Goal: Task Accomplishment & Management: Complete application form

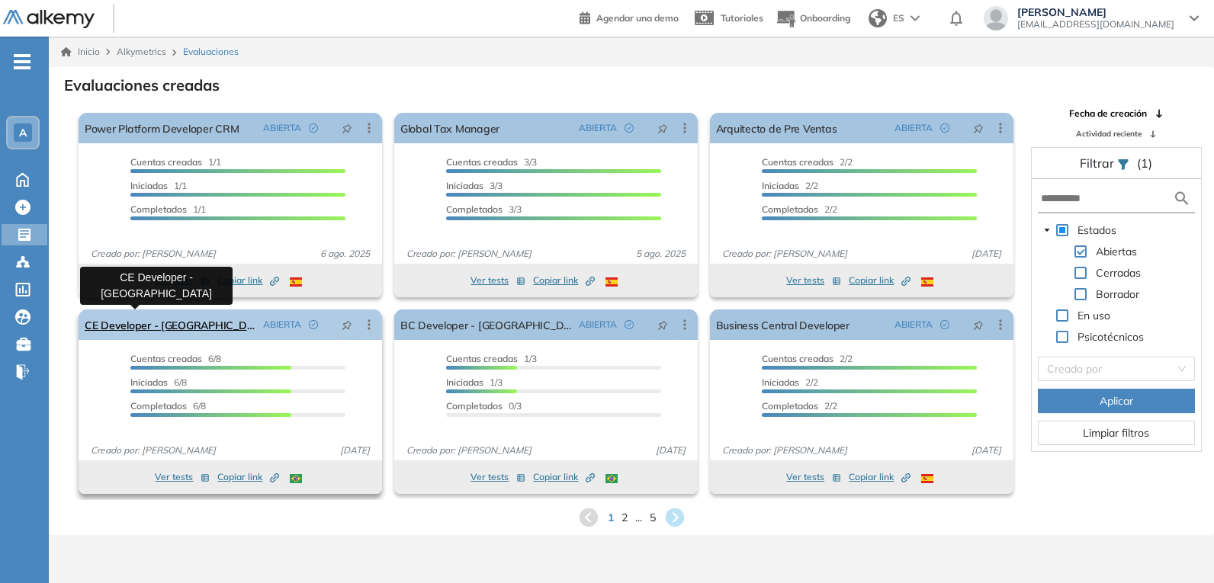
click at [166, 325] on link "CE Developer - [GEOGRAPHIC_DATA]" at bounding box center [171, 325] width 172 height 31
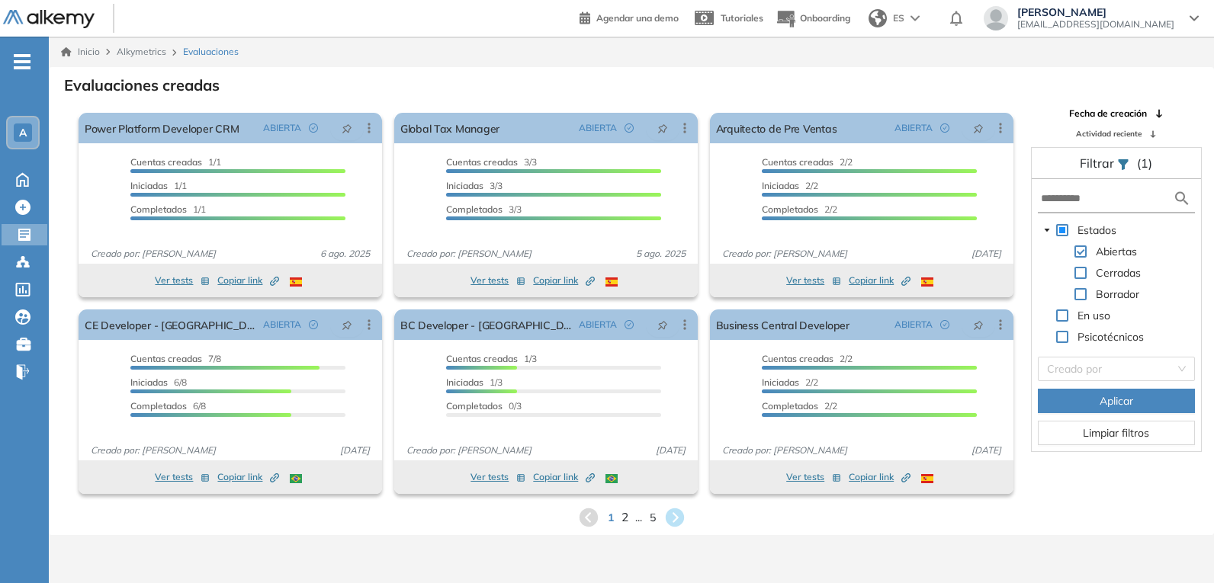
click at [625, 519] on span "2" at bounding box center [624, 518] width 7 height 18
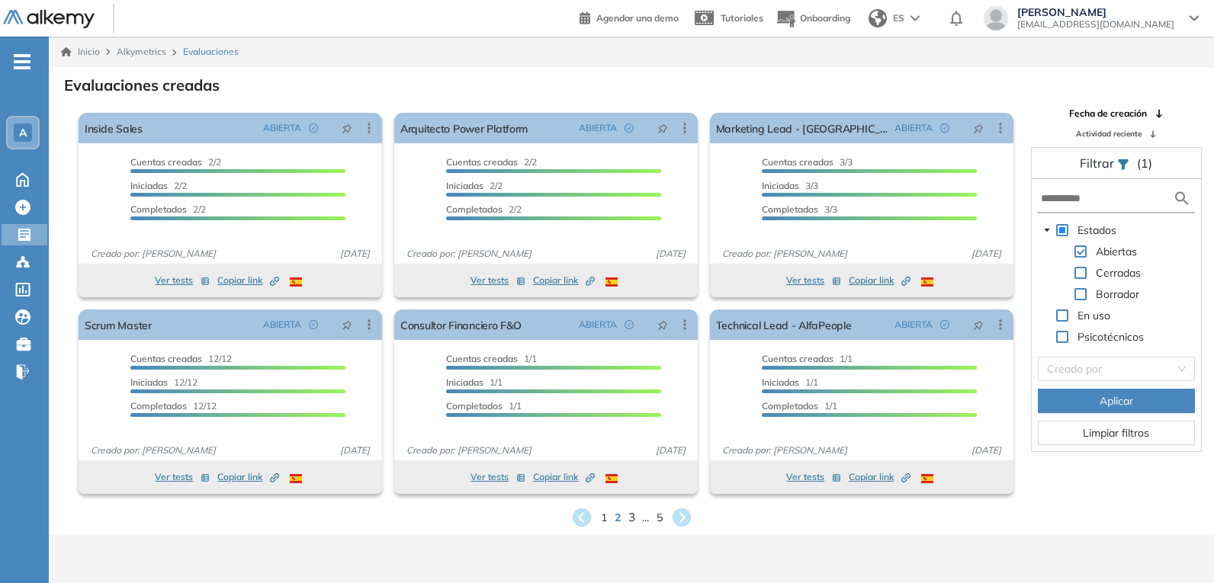
click at [629, 519] on span "3" at bounding box center [631, 518] width 7 height 18
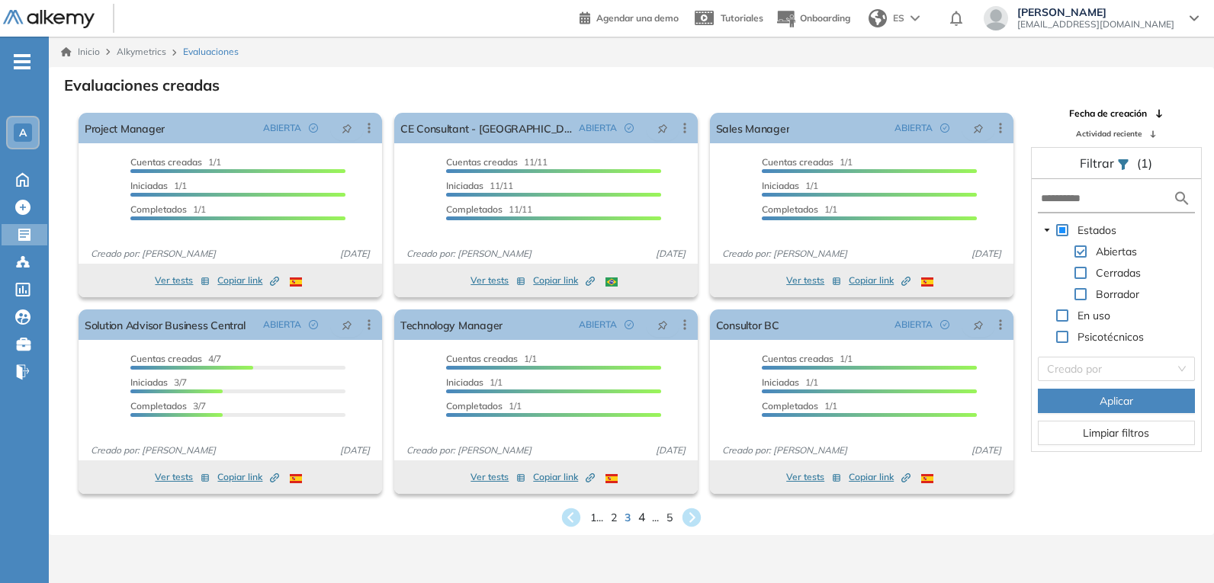
click at [641, 519] on span "4" at bounding box center [641, 518] width 7 height 18
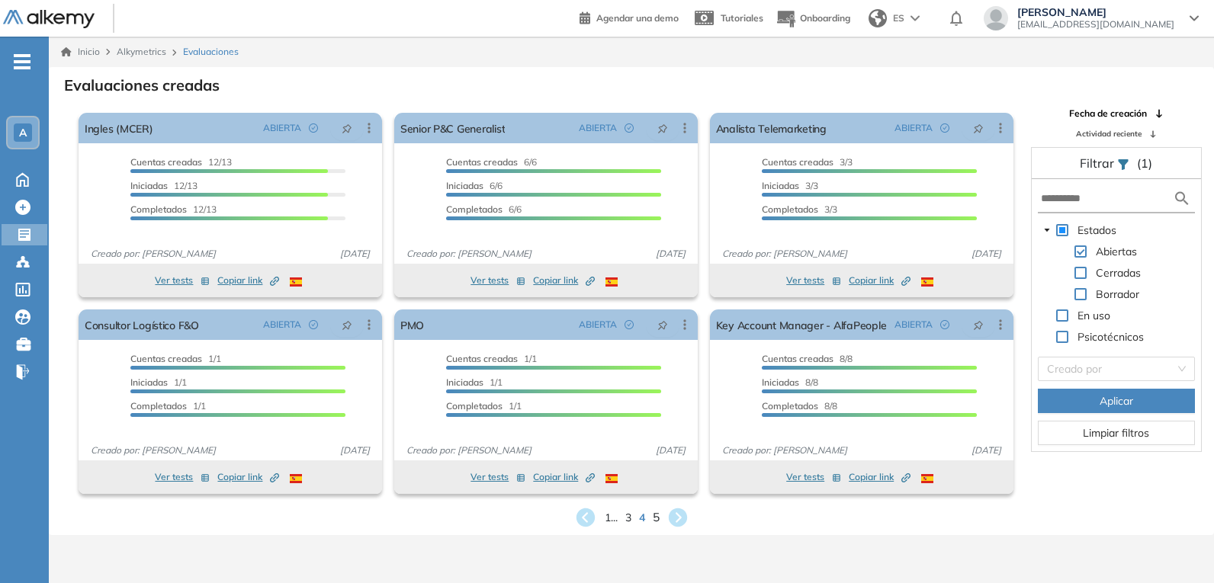
click at [659, 519] on span "5" at bounding box center [655, 518] width 7 height 18
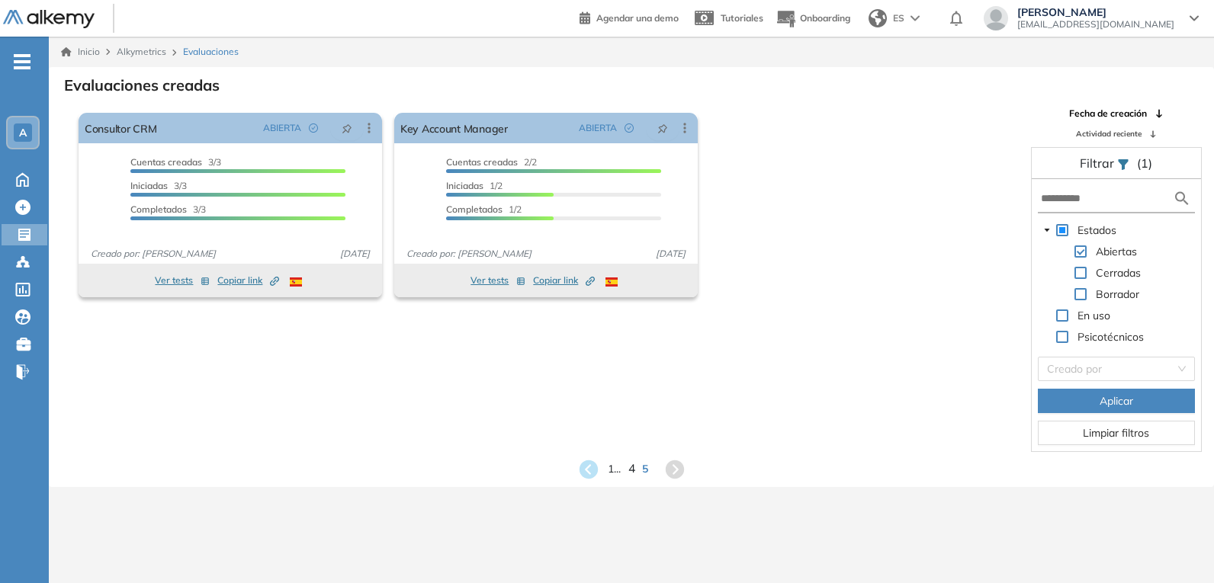
click at [632, 472] on span "4" at bounding box center [631, 470] width 7 height 18
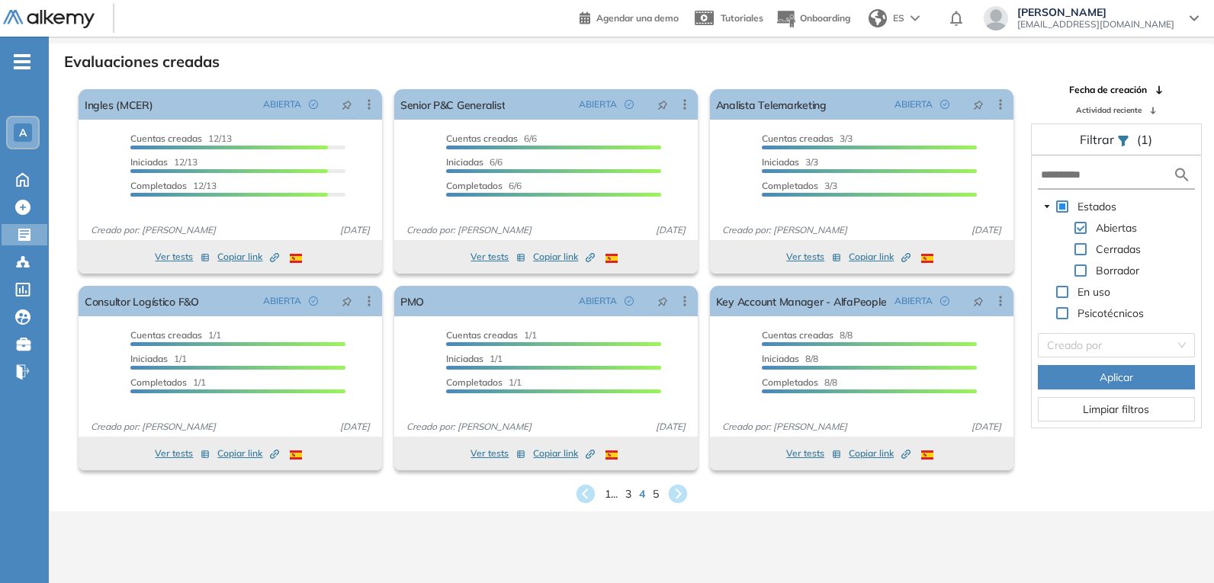
scroll to position [37, 0]
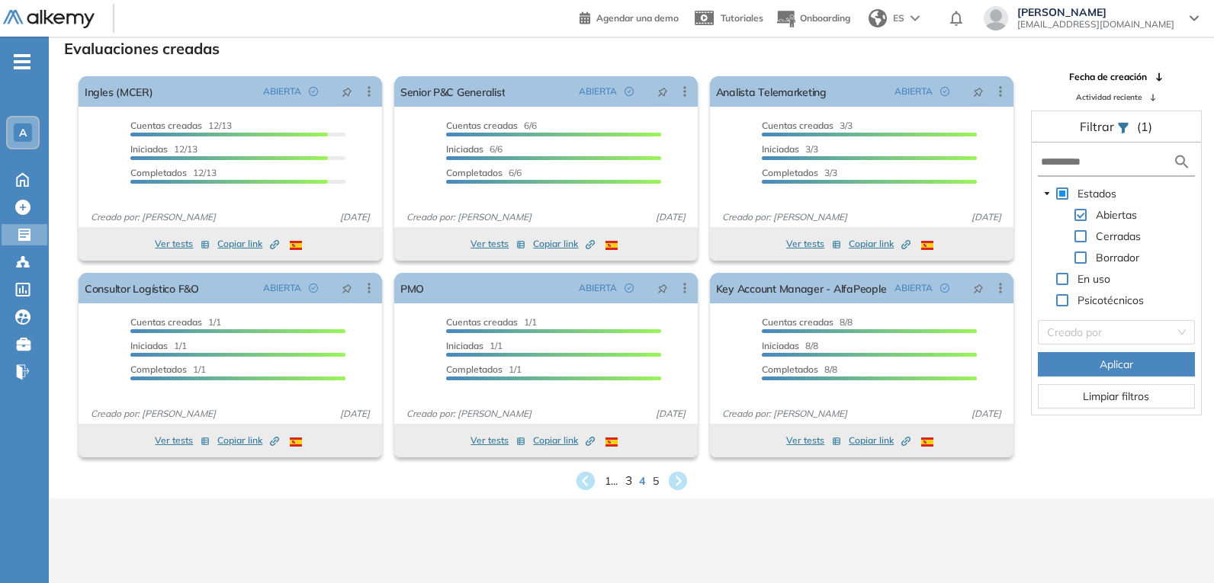
click at [628, 484] on span "3" at bounding box center [628, 481] width 7 height 18
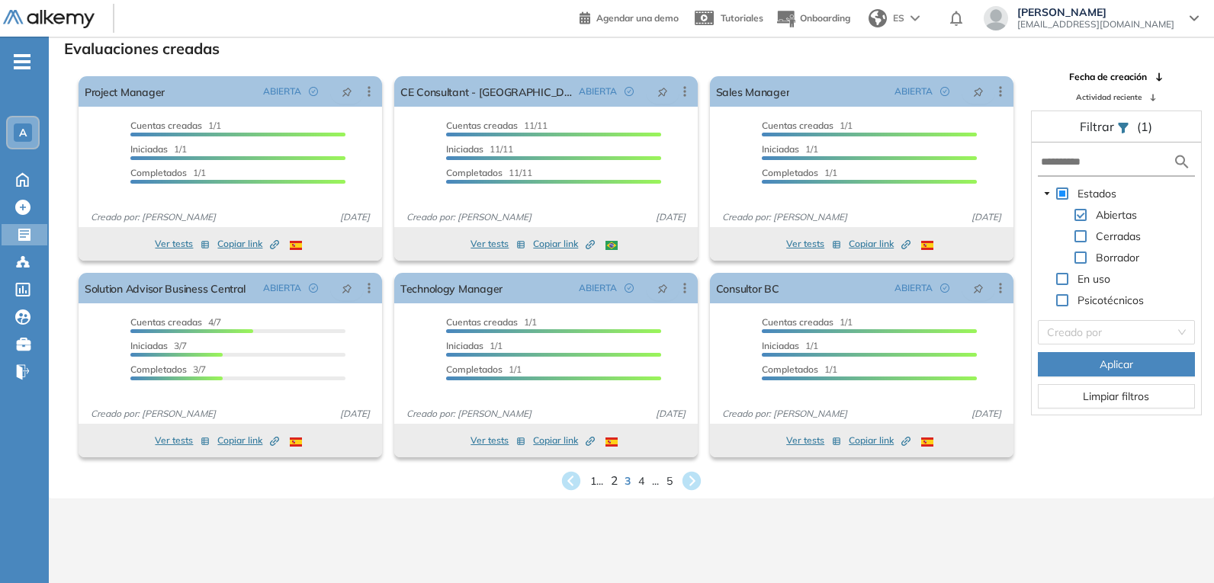
click at [611, 474] on span "2" at bounding box center [614, 481] width 7 height 18
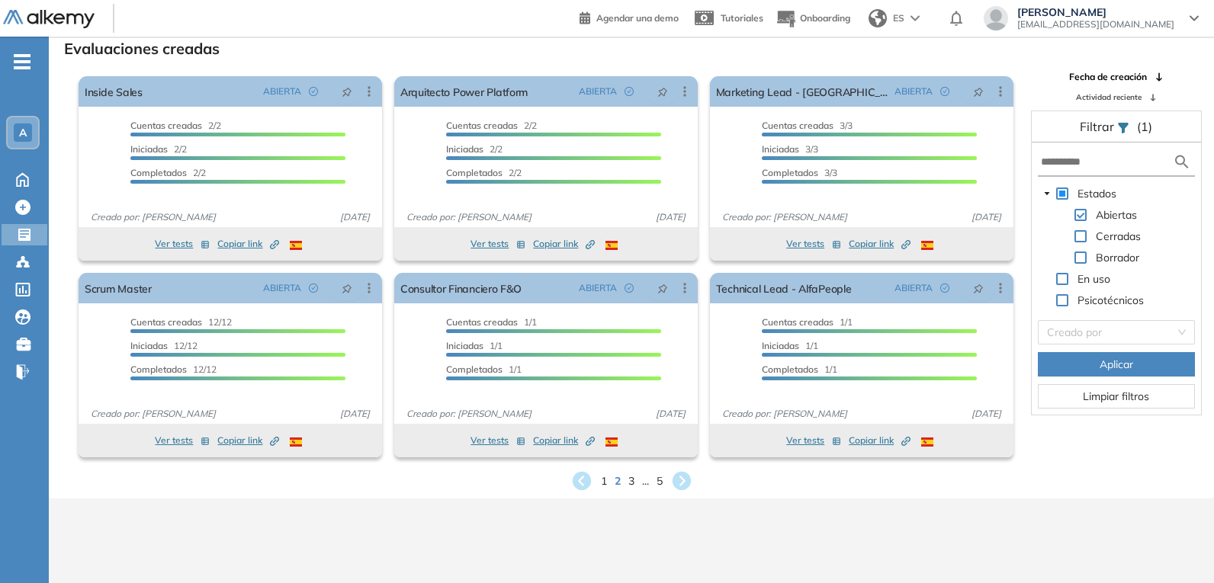
click at [605, 482] on span "1" at bounding box center [604, 482] width 6 height 16
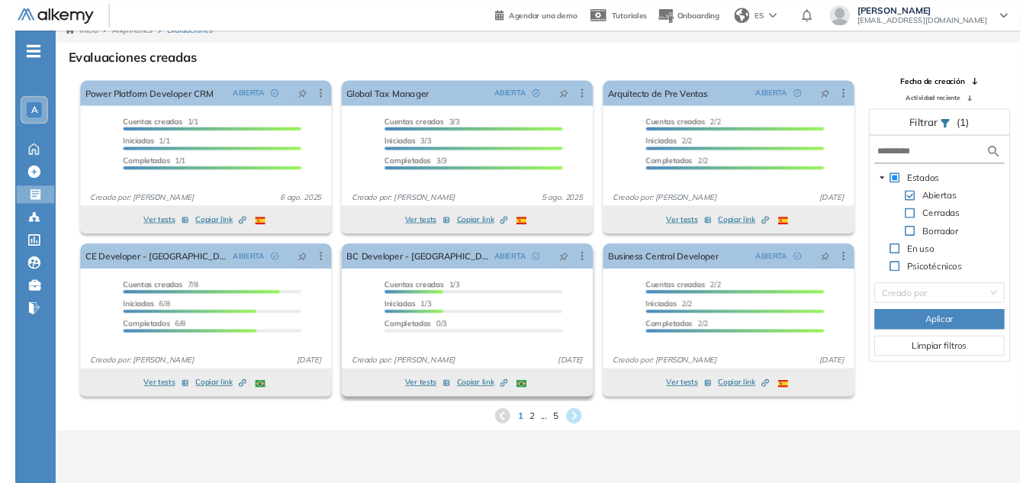
scroll to position [0, 0]
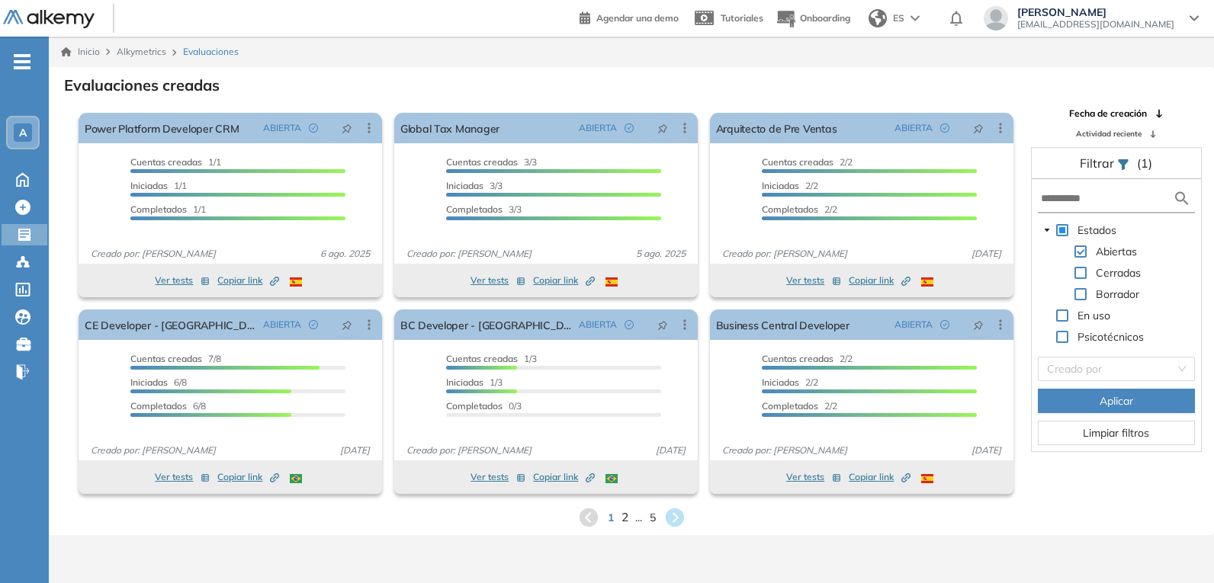
click at [626, 516] on div "1 2 ... 5" at bounding box center [631, 517] width 1141 height 23
click at [621, 516] on span "2" at bounding box center [624, 518] width 7 height 18
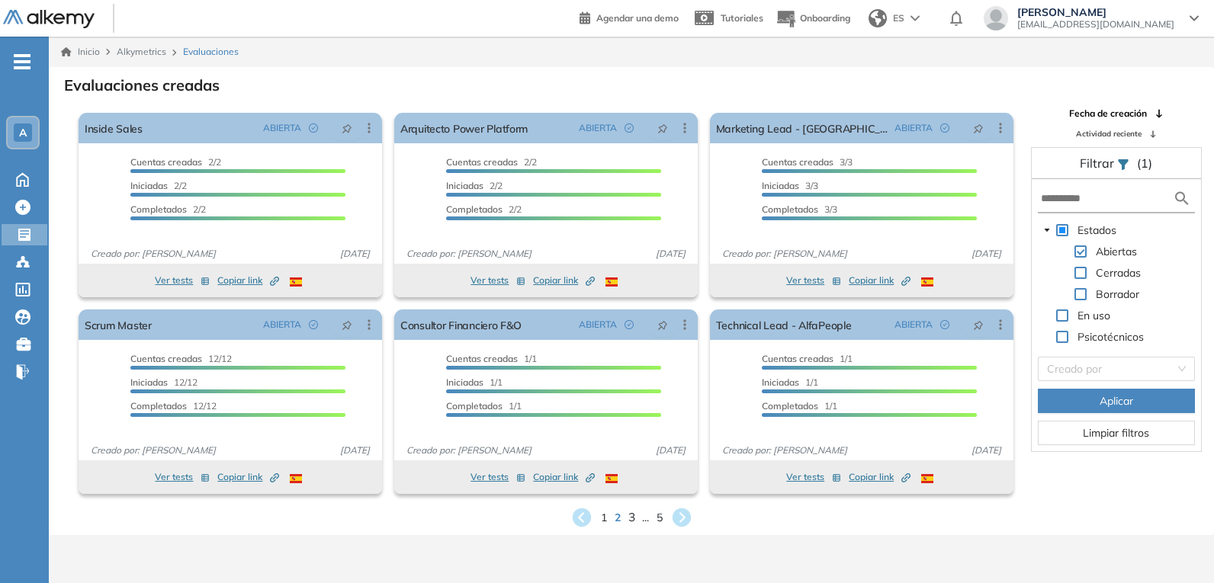
click at [629, 514] on span "3" at bounding box center [631, 518] width 7 height 18
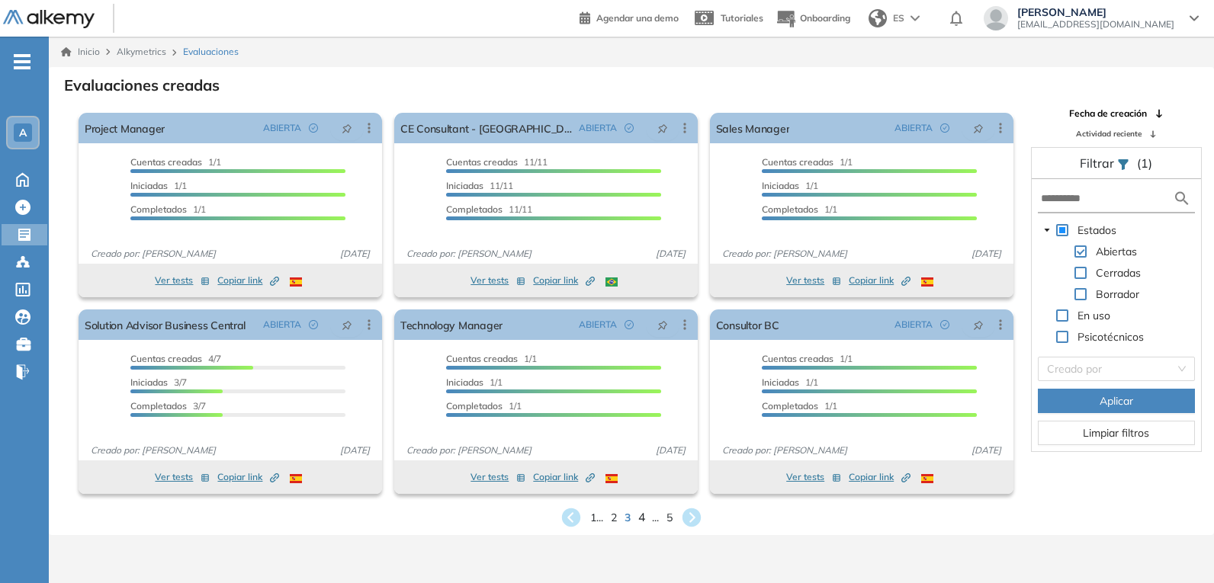
click at [638, 517] on div "1 ... 2 3 4 ... 5" at bounding box center [631, 517] width 1141 height 23
click at [641, 518] on span "4" at bounding box center [641, 518] width 7 height 18
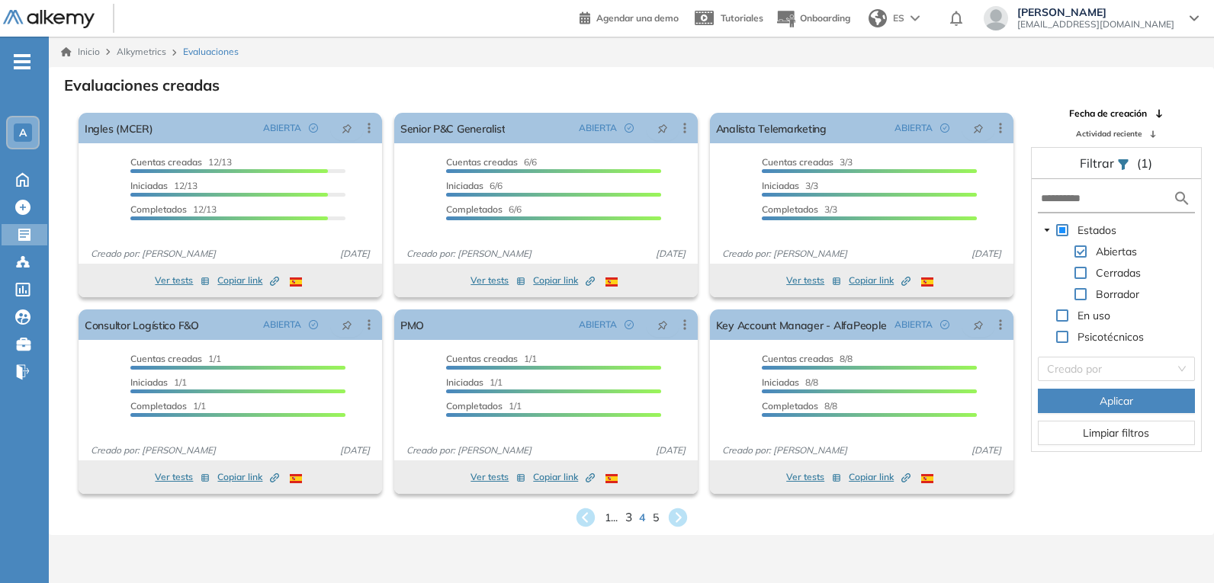
click at [628, 513] on span "3" at bounding box center [628, 518] width 7 height 18
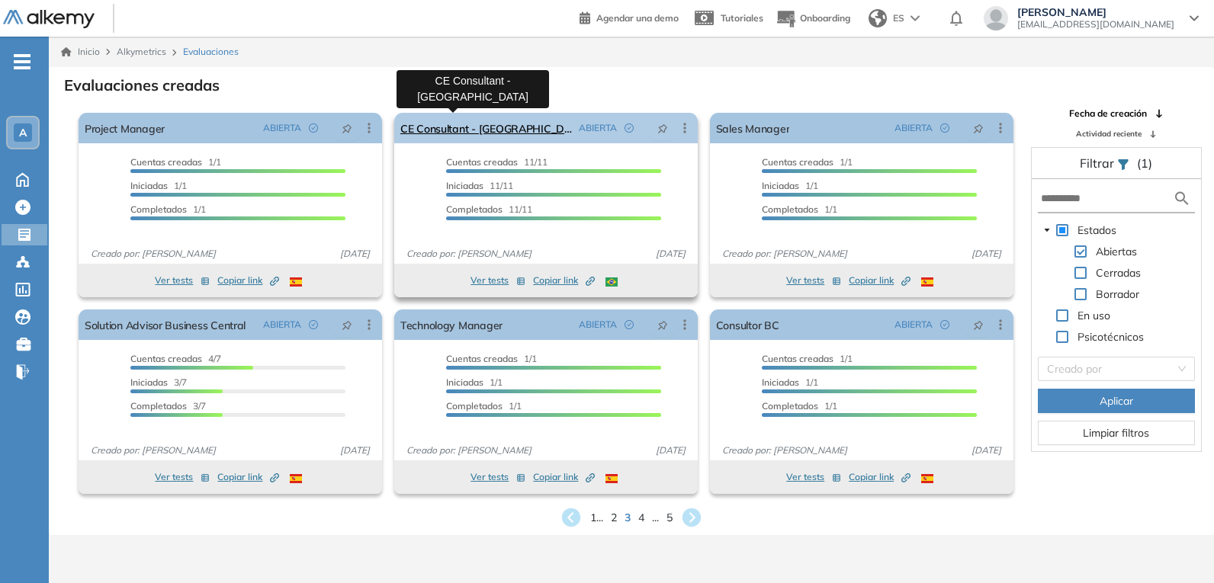
click at [485, 124] on link "CE Consultant - [GEOGRAPHIC_DATA]" at bounding box center [486, 128] width 172 height 31
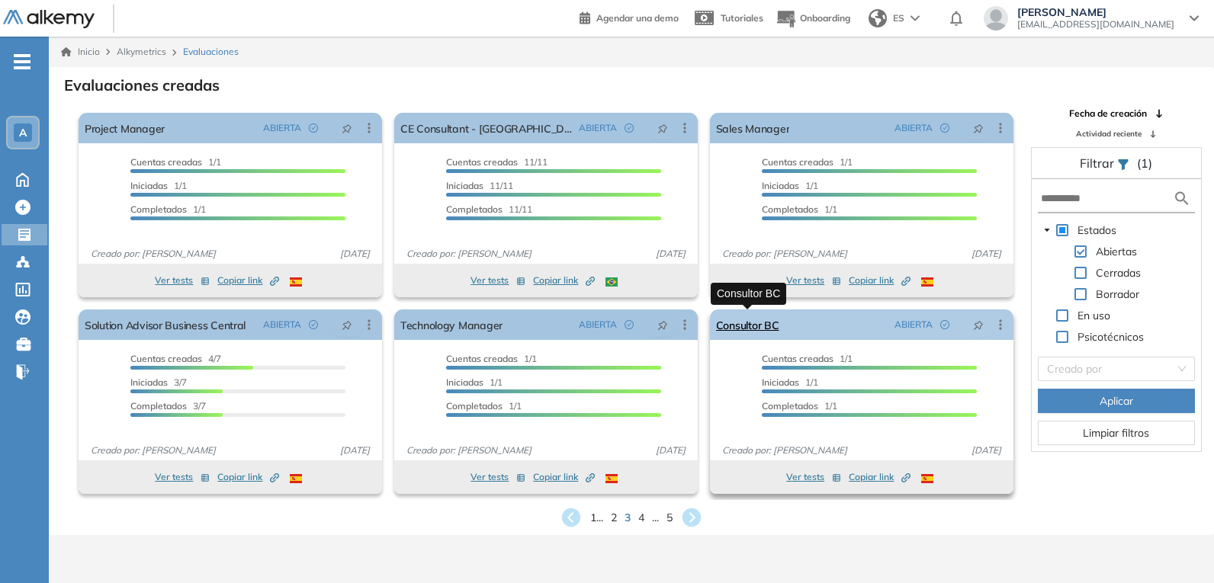
click at [763, 326] on link "Consultor BC" at bounding box center [747, 325] width 63 height 31
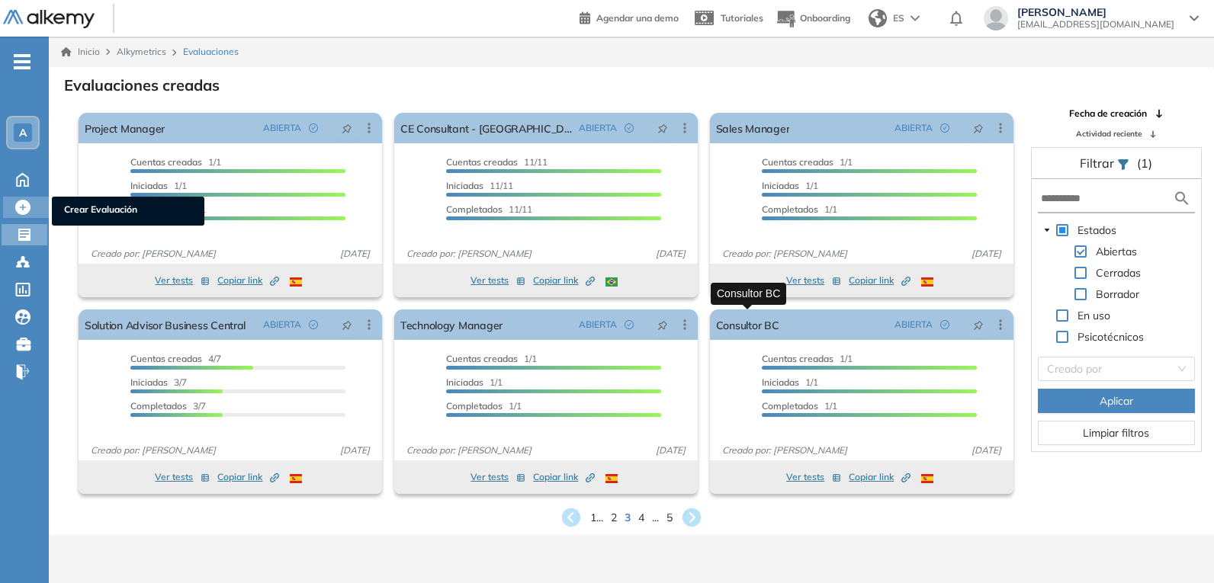
click at [22, 208] on icon at bounding box center [22, 207] width 15 height 15
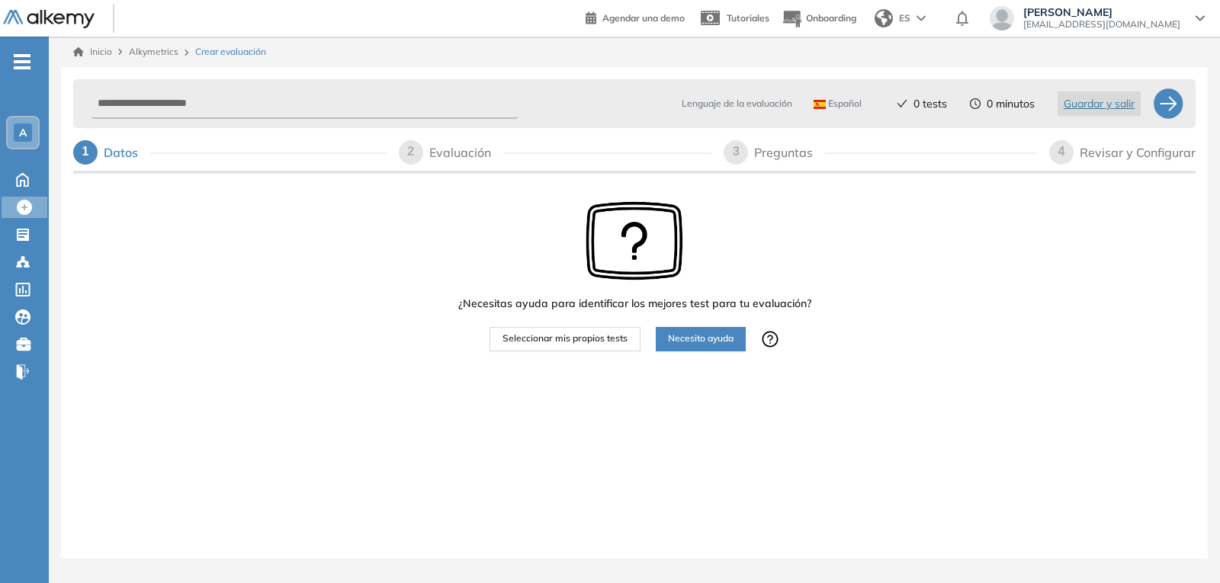
click at [603, 339] on span "Seleccionar mis propios tests" at bounding box center [565, 339] width 125 height 14
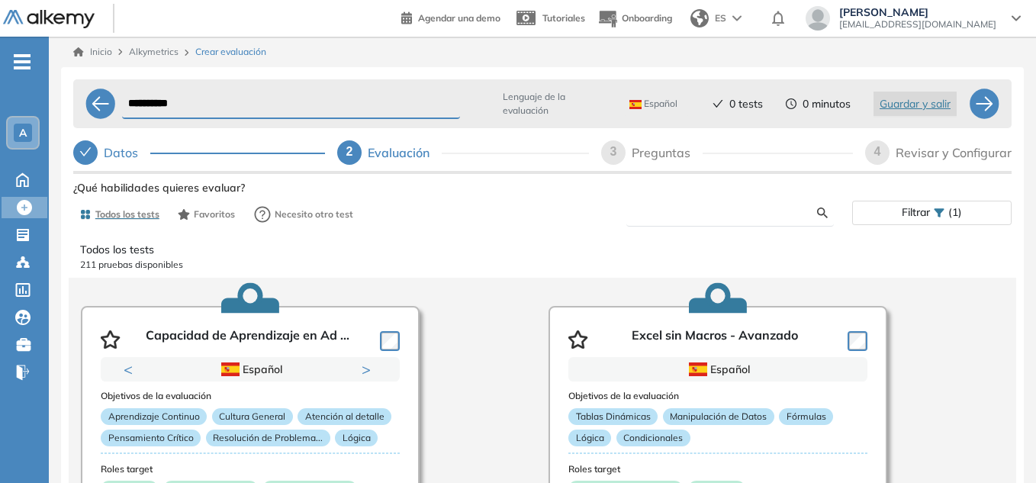
click at [714, 207] on input "text" at bounding box center [727, 213] width 178 height 14
click at [647, 101] on span "Español" at bounding box center [653, 104] width 48 height 12
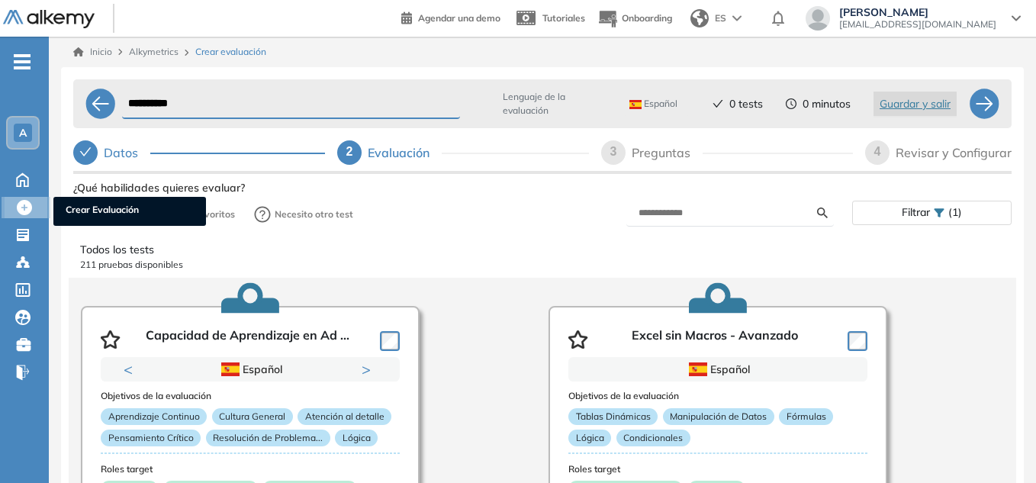
click at [18, 207] on icon at bounding box center [24, 207] width 15 height 15
click at [108, 214] on span "Crear Evaluación" at bounding box center [130, 211] width 128 height 17
click at [120, 207] on span "Crear Evaluación" at bounding box center [130, 211] width 128 height 17
click at [23, 214] on icon at bounding box center [24, 207] width 15 height 15
click at [95, 214] on span "Crear Evaluación" at bounding box center [130, 211] width 128 height 17
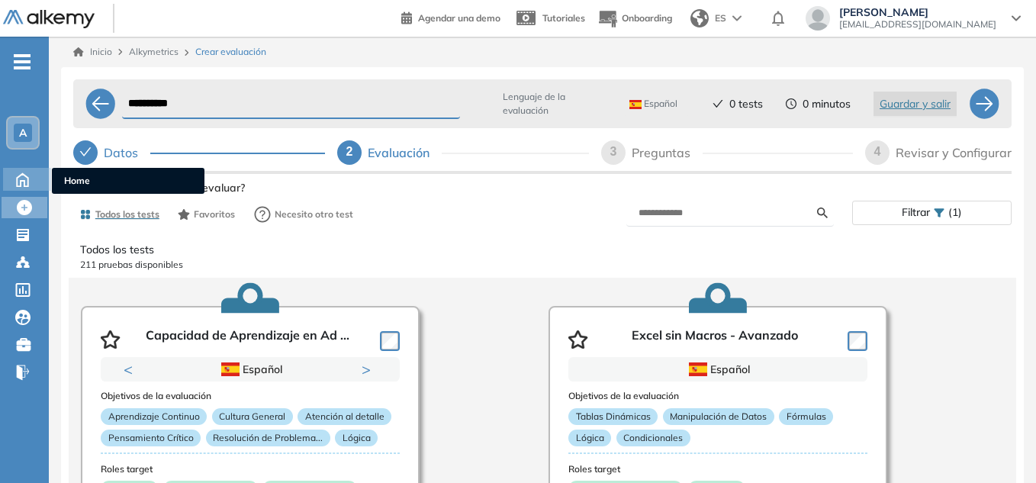
click at [15, 181] on icon at bounding box center [22, 178] width 27 height 18
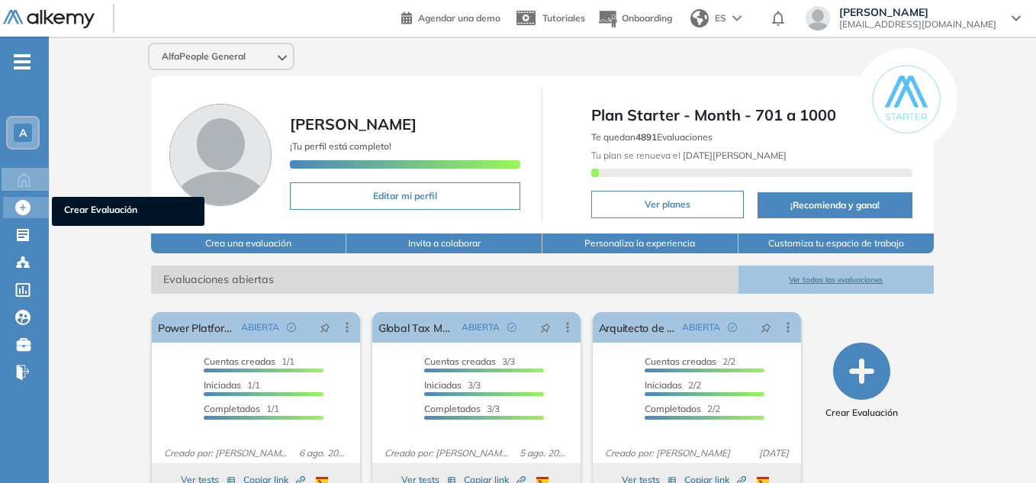
click at [108, 214] on span "Crear Evaluación" at bounding box center [128, 211] width 128 height 17
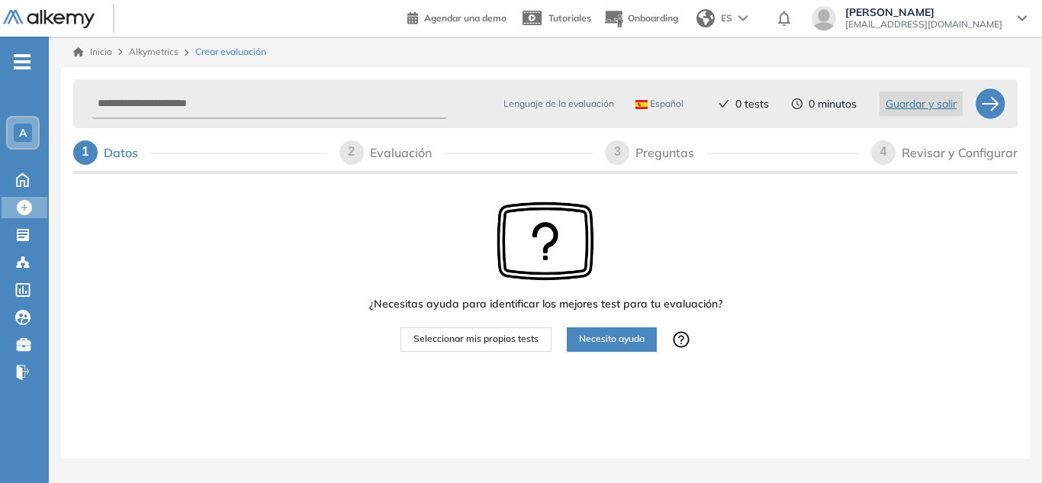
click at [656, 103] on span "Español" at bounding box center [659, 104] width 48 height 12
click at [650, 189] on li "Portugués" at bounding box center [663, 191] width 55 height 15
click at [522, 333] on span "Seleccionar mis propios tests" at bounding box center [475, 339] width 125 height 14
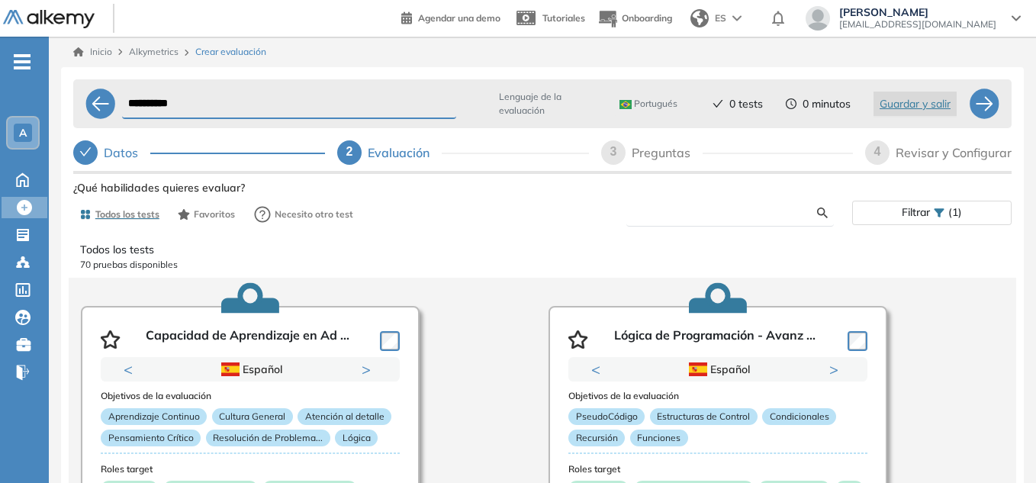
click at [684, 214] on input "text" at bounding box center [727, 213] width 178 height 14
click at [710, 214] on input "text" at bounding box center [727, 213] width 178 height 14
paste input "**********"
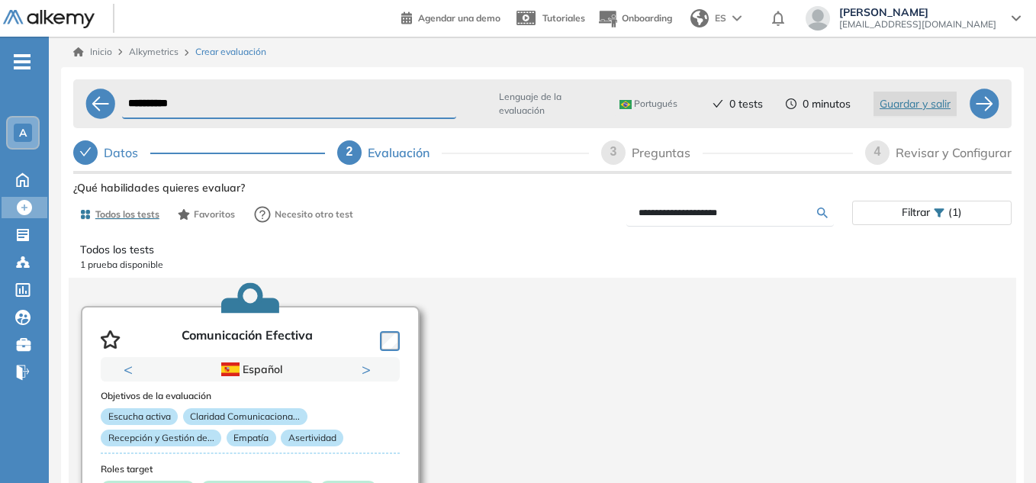
click at [375, 368] on button "Next" at bounding box center [369, 369] width 15 height 15
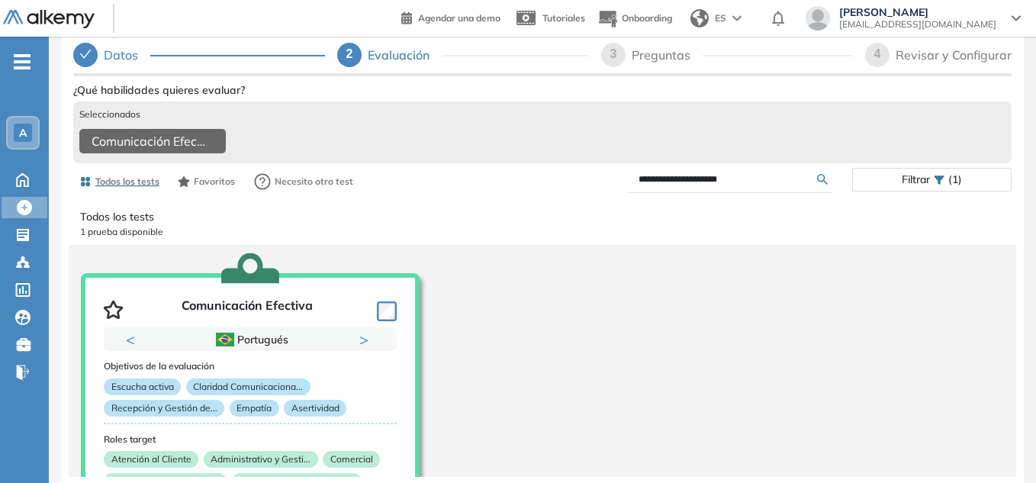
click at [727, 178] on input "**********" at bounding box center [727, 179] width 178 height 14
drag, startPoint x: 734, startPoint y: 178, endPoint x: 403, endPoint y: 158, distance: 331.6
click at [431, 162] on div "**********" at bounding box center [542, 329] width 938 height 501
paste input "text"
click at [824, 178] on div "**********" at bounding box center [542, 329] width 938 height 501
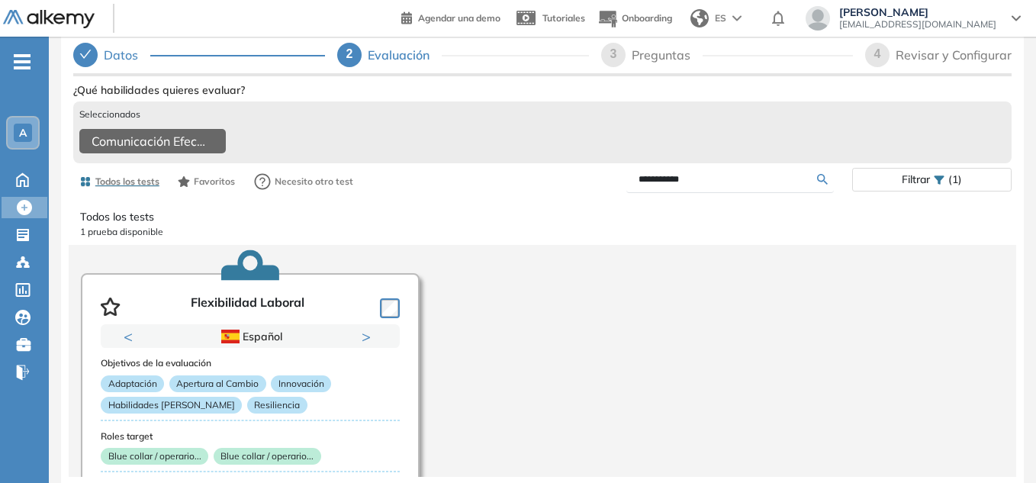
click at [729, 187] on form "**********" at bounding box center [729, 179] width 207 height 27
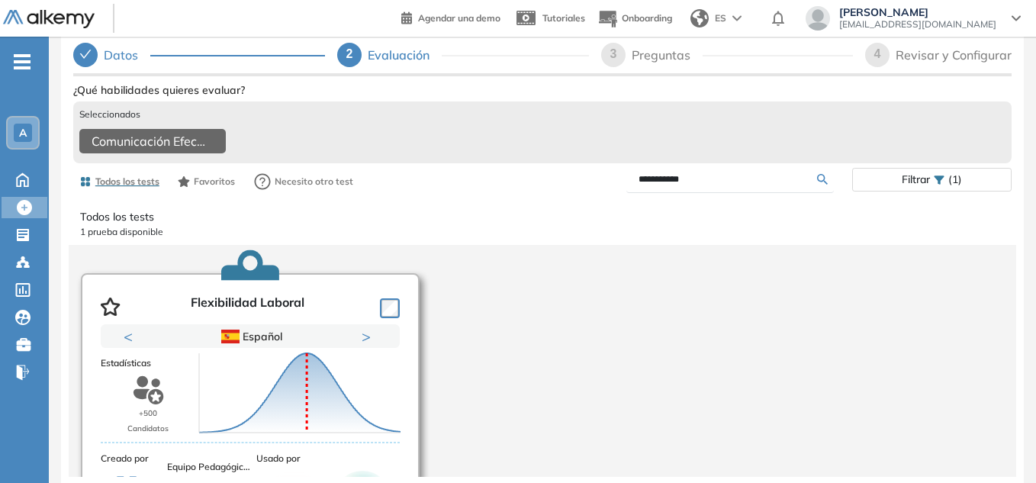
click at [363, 339] on div "Puntuación 0 10 20 30 40 50 60 70 80 90 100 Promedio" at bounding box center [300, 393] width 214 height 153
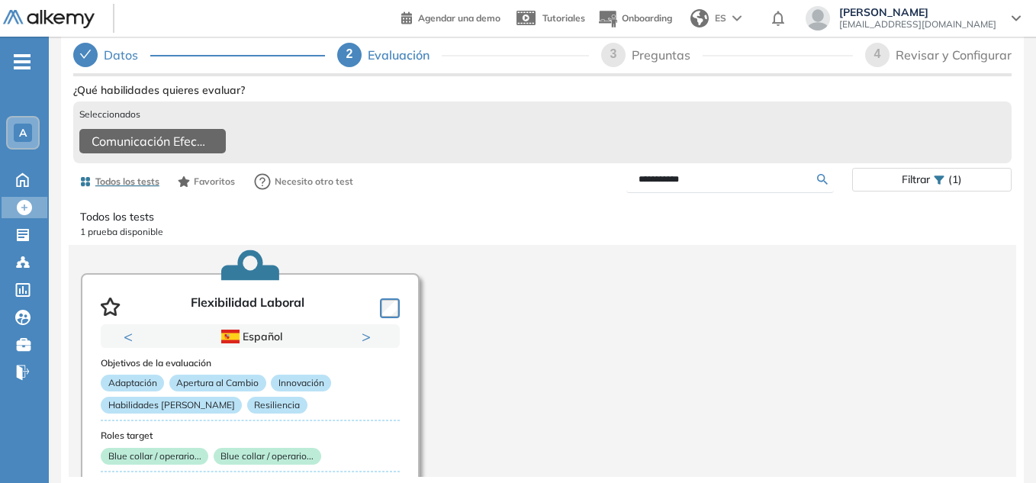
click at [730, 182] on input "**********" at bounding box center [727, 179] width 178 height 14
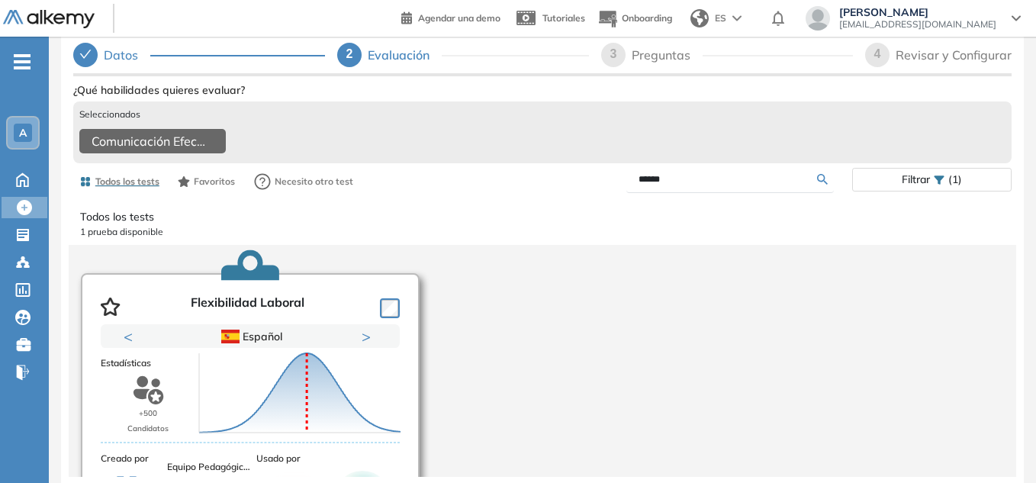
click at [369, 329] on div "Puntuación 0 10 20 30 40 50 60 70 80 90 100 Promedio" at bounding box center [300, 393] width 214 height 153
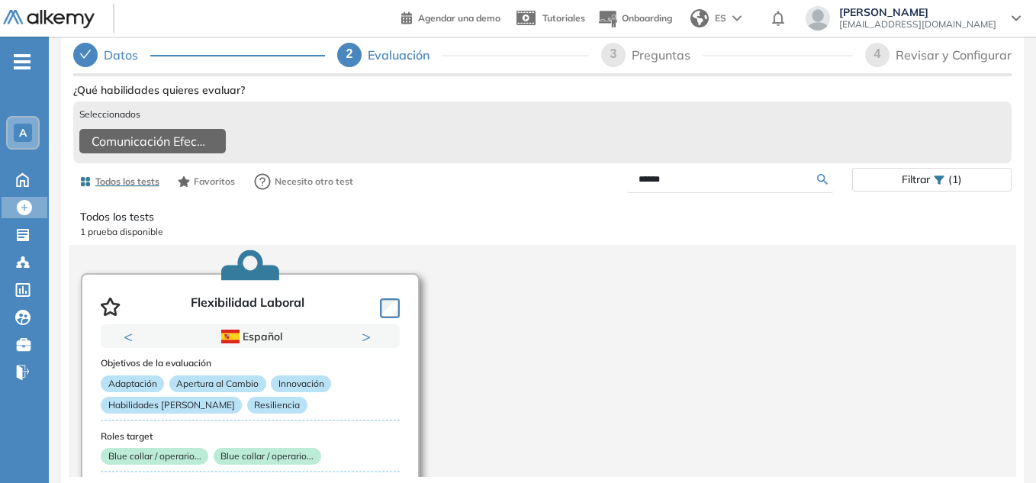
click at [364, 336] on button "Next" at bounding box center [369, 336] width 15 height 15
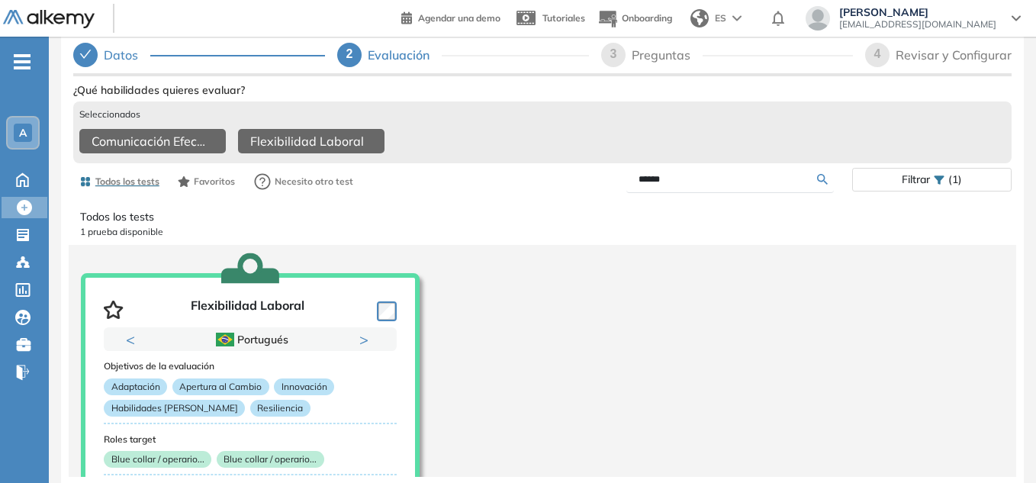
drag, startPoint x: 765, startPoint y: 175, endPoint x: 404, endPoint y: 150, distance: 361.6
click at [414, 150] on div "Ver preguntas de muestra Demo Experiencia Starter Validado undefined minutos Pr…" at bounding box center [542, 329] width 938 height 501
paste input "**********"
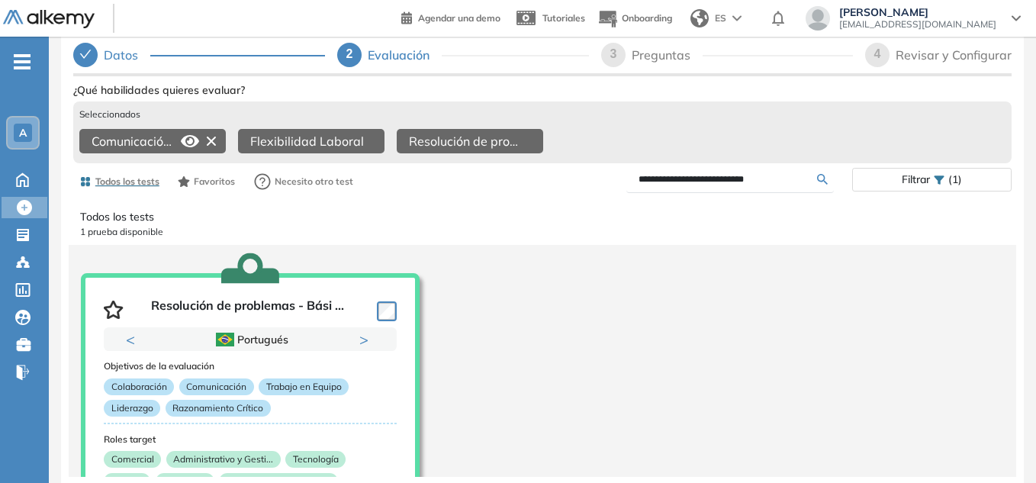
click at [177, 133] on div at bounding box center [199, 141] width 49 height 24
click at [191, 135] on icon at bounding box center [190, 141] width 18 height 12
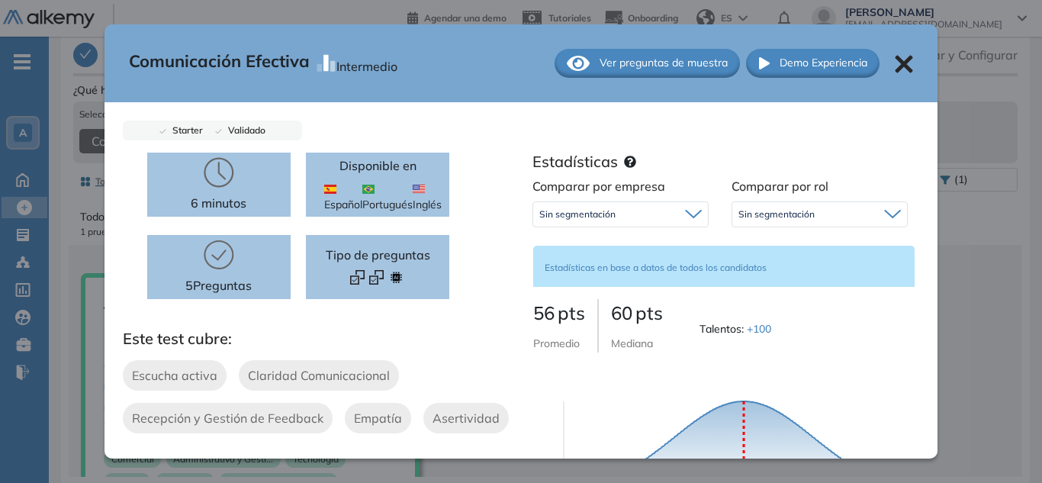
click at [895, 72] on icon at bounding box center [904, 64] width 18 height 18
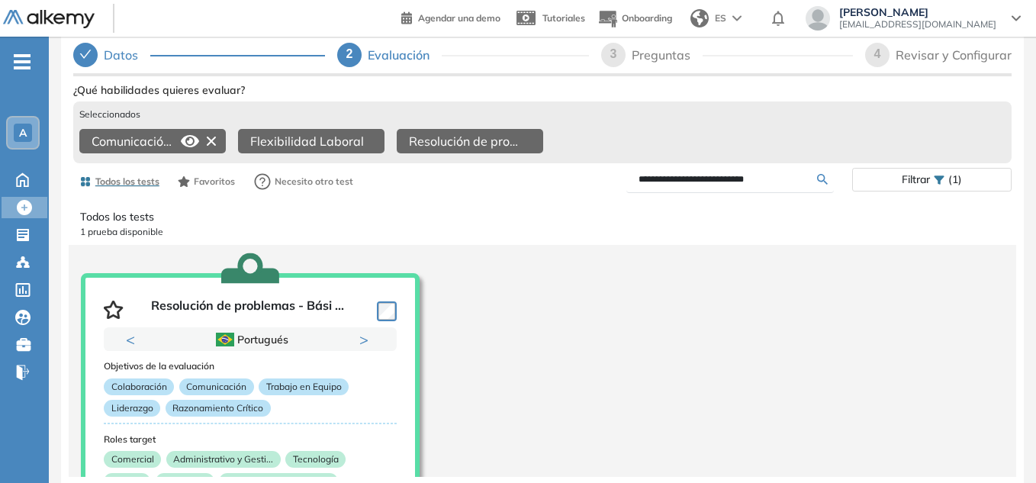
click at [770, 175] on input "**********" at bounding box center [727, 179] width 178 height 14
drag, startPoint x: 776, startPoint y: 177, endPoint x: 457, endPoint y: 183, distance: 318.9
click at [462, 182] on div "**********" at bounding box center [542, 181] width 938 height 31
type input "********"
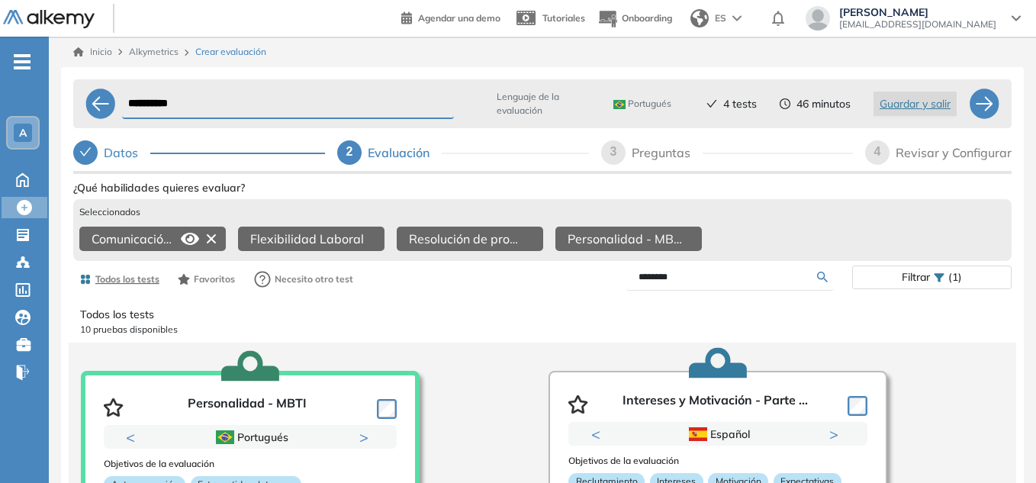
click at [0, 108] on div "**********" at bounding box center [518, 290] width 1036 height 580
click at [231, 107] on input "**********" at bounding box center [288, 104] width 332 height 30
drag, startPoint x: 92, startPoint y: 104, endPoint x: 0, endPoint y: 104, distance: 91.5
click at [0, 104] on div "**********" at bounding box center [518, 290] width 1036 height 580
paste input "**********"
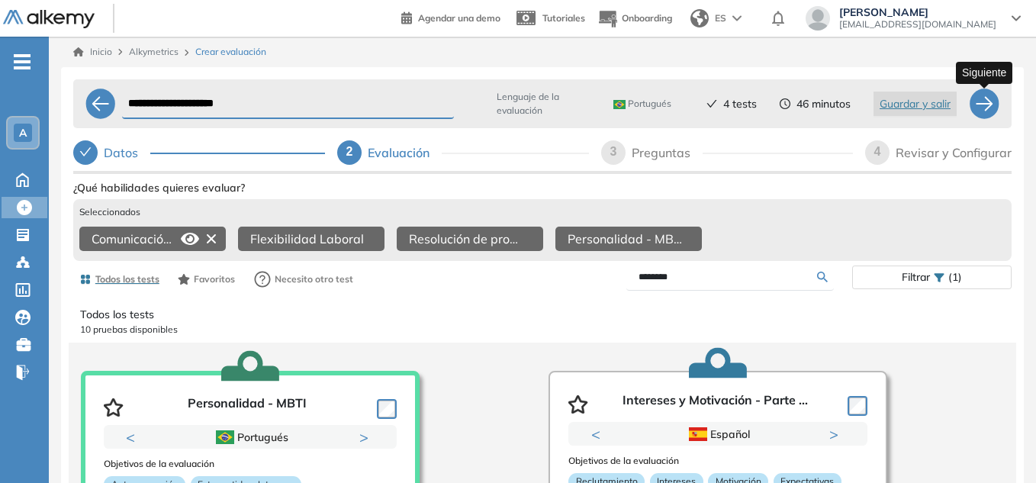
type input "**********"
click at [983, 105] on div at bounding box center [984, 103] width 31 height 31
select select "*****"
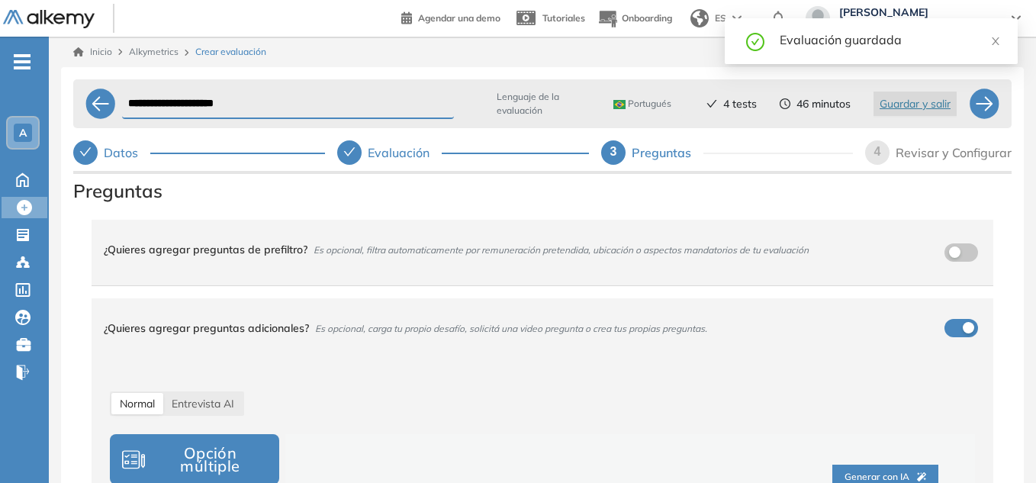
click at [965, 329] on div "button" at bounding box center [967, 327] width 11 height 11
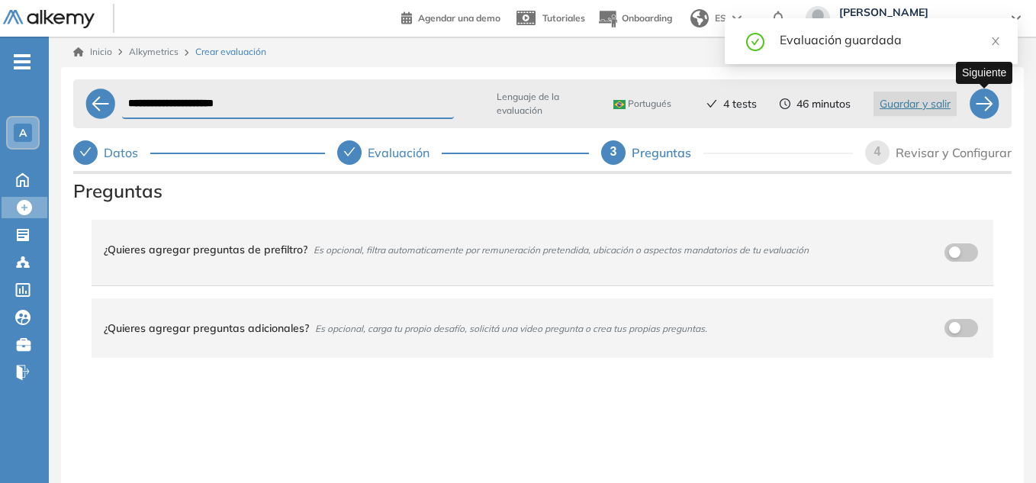
click at [987, 105] on div at bounding box center [984, 103] width 31 height 31
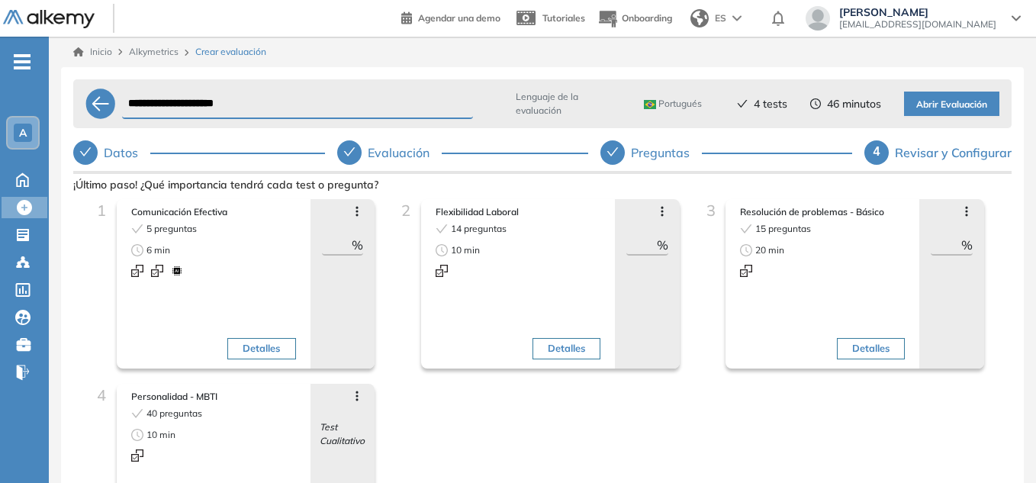
click at [934, 101] on span "Abrir Evaluación" at bounding box center [951, 105] width 71 height 14
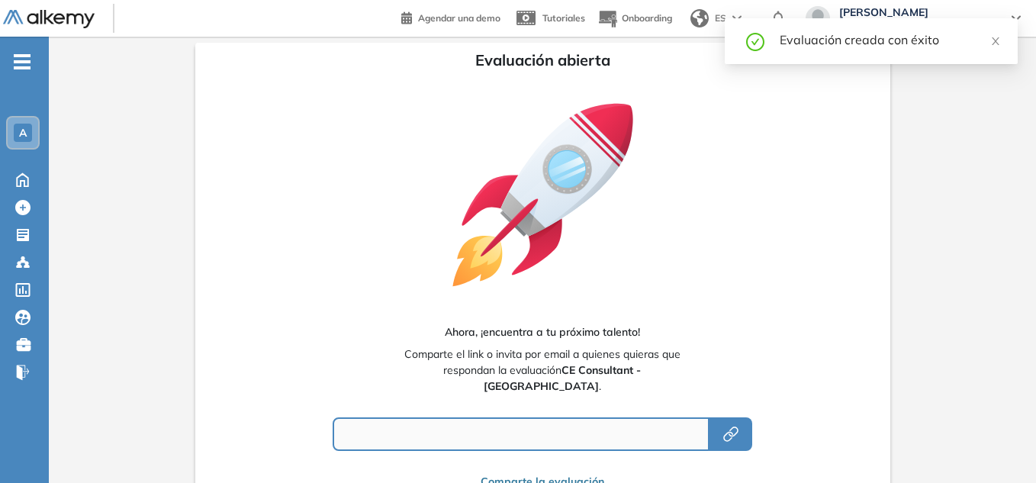
type input "**********"
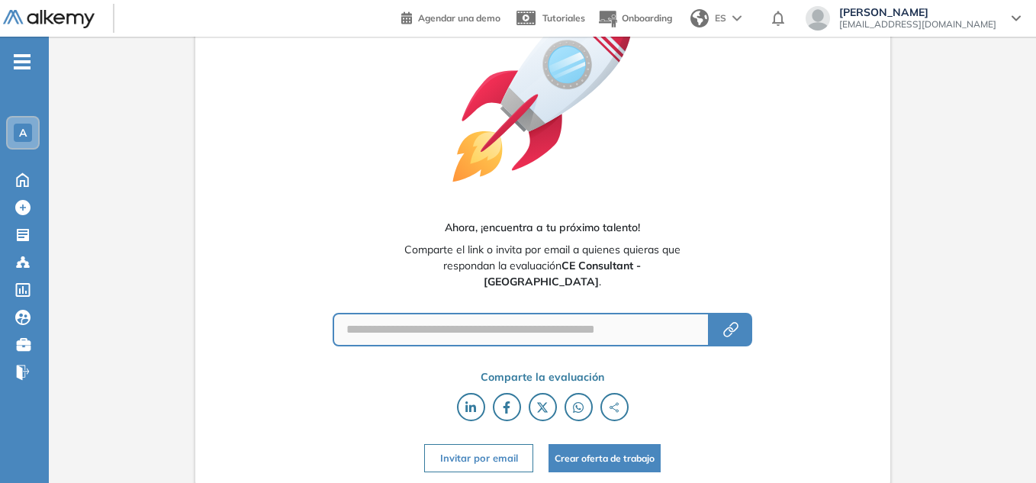
scroll to position [106, 0]
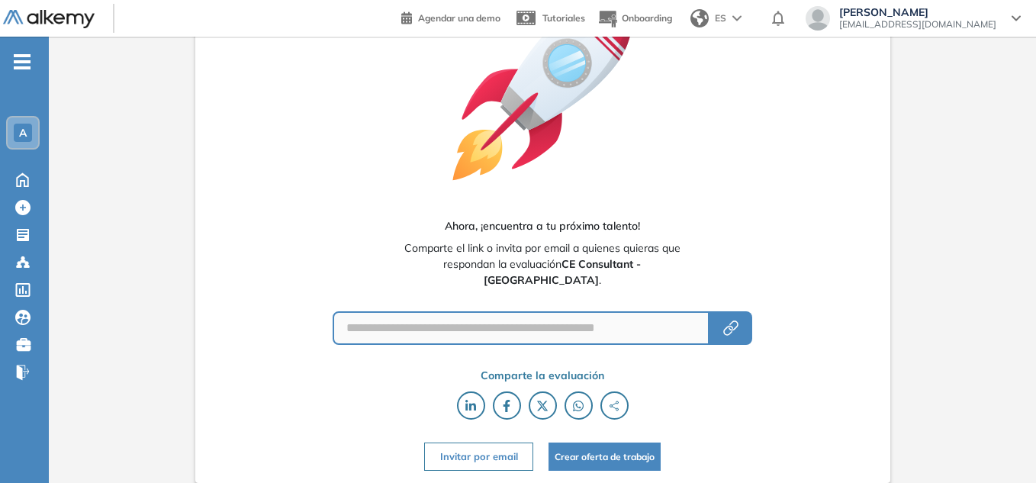
click at [576, 458] on button "Crear oferta de trabajo" at bounding box center [604, 456] width 112 height 28
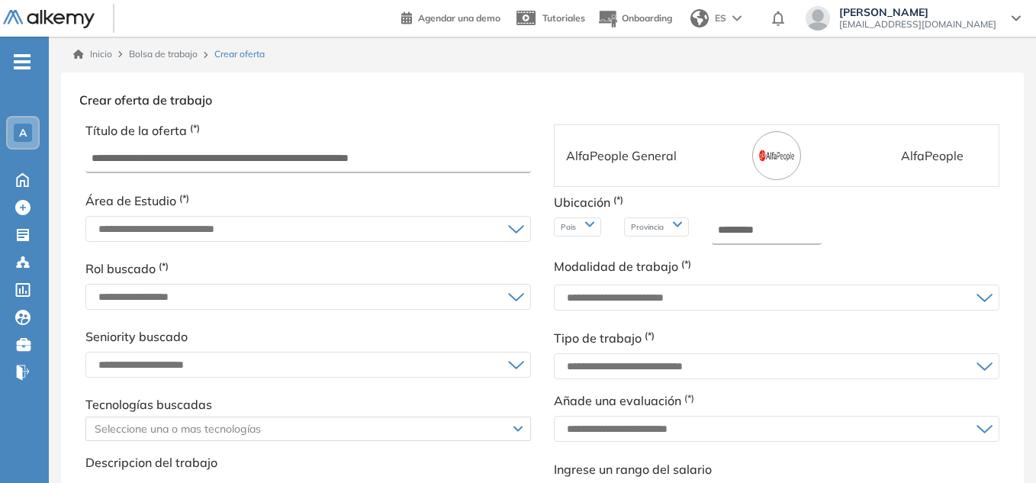
scroll to position [76, 0]
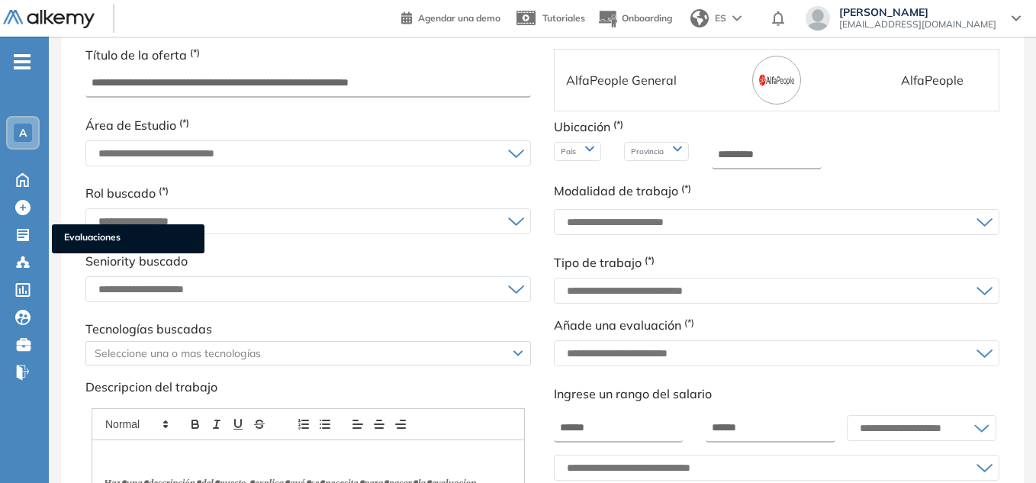
drag, startPoint x: 21, startPoint y: 237, endPoint x: 658, endPoint y: 89, distance: 654.5
click at [21, 237] on icon at bounding box center [22, 234] width 15 height 15
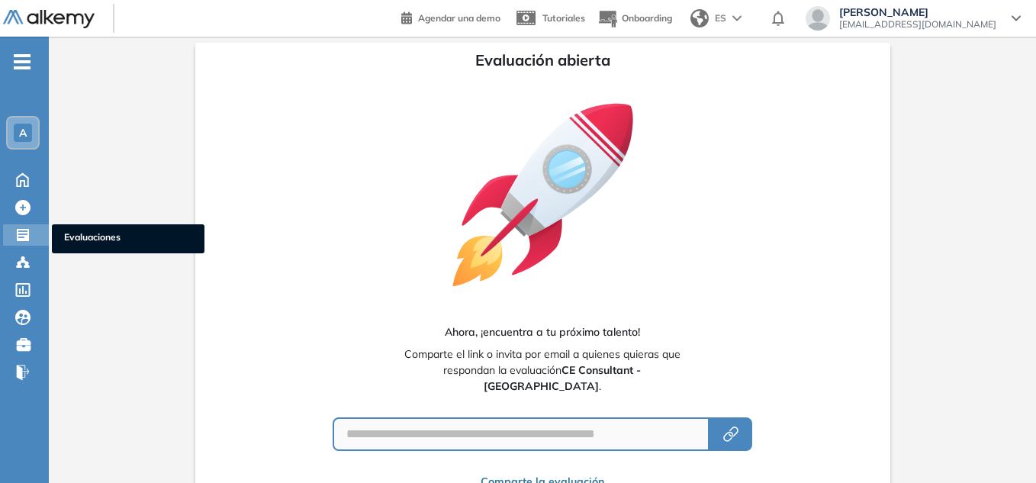
click at [20, 233] on icon at bounding box center [23, 235] width 12 height 12
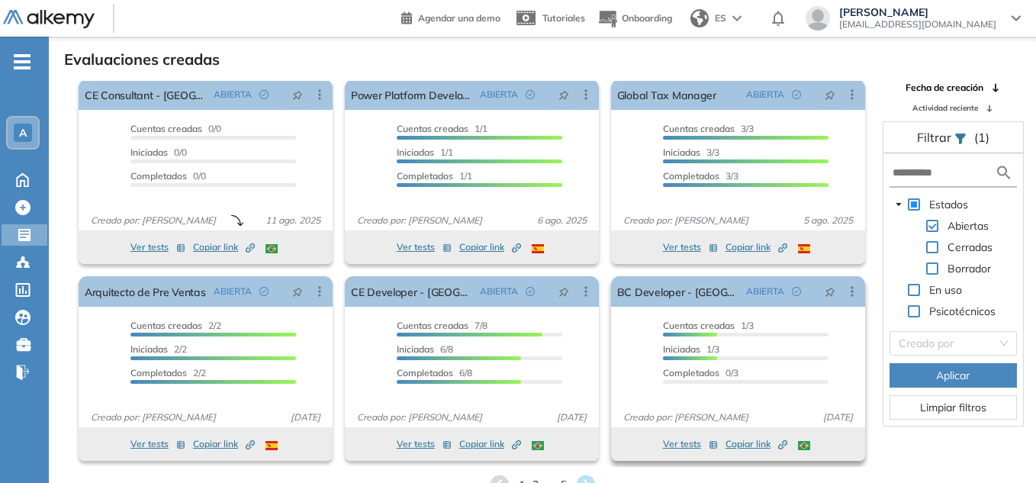
scroll to position [37, 0]
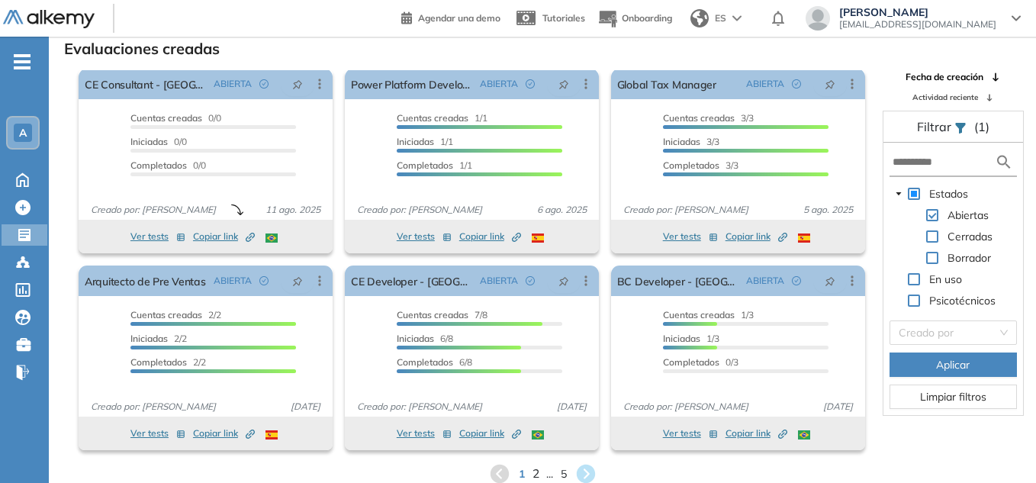
click at [535, 471] on span "2" at bounding box center [535, 474] width 7 height 18
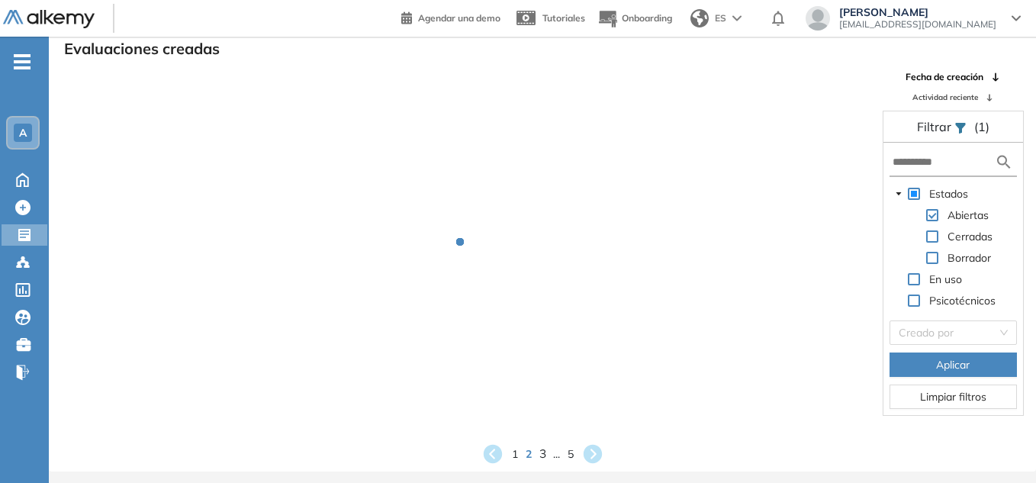
scroll to position [0, 0]
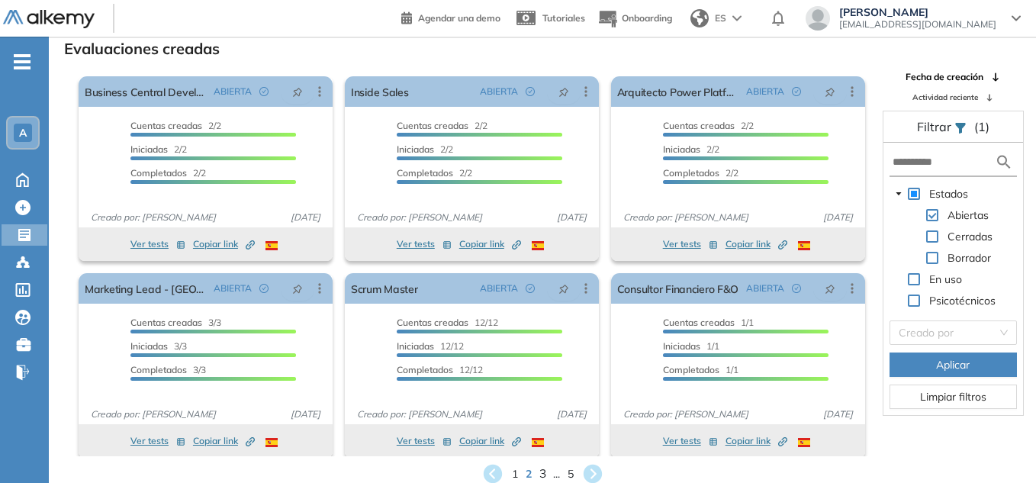
click at [543, 475] on span "3" at bounding box center [541, 474] width 7 height 18
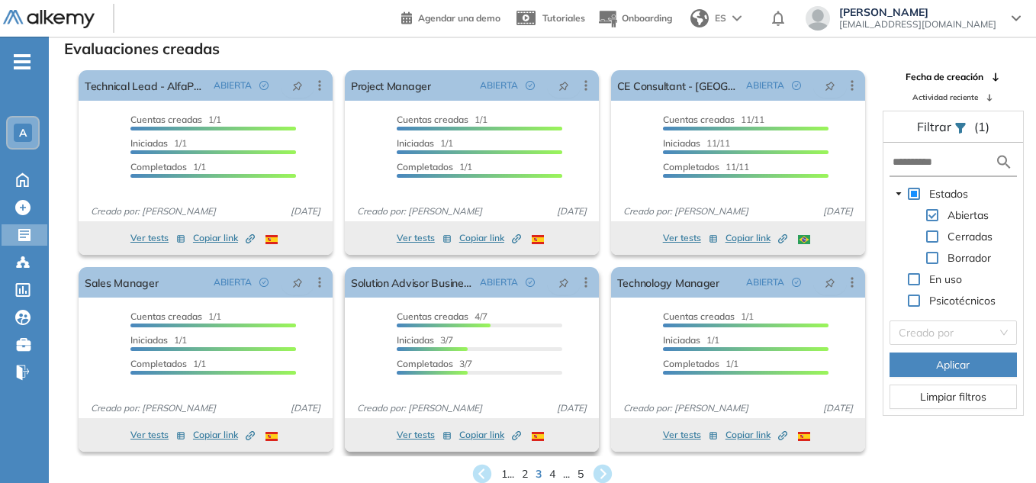
scroll to position [8, 0]
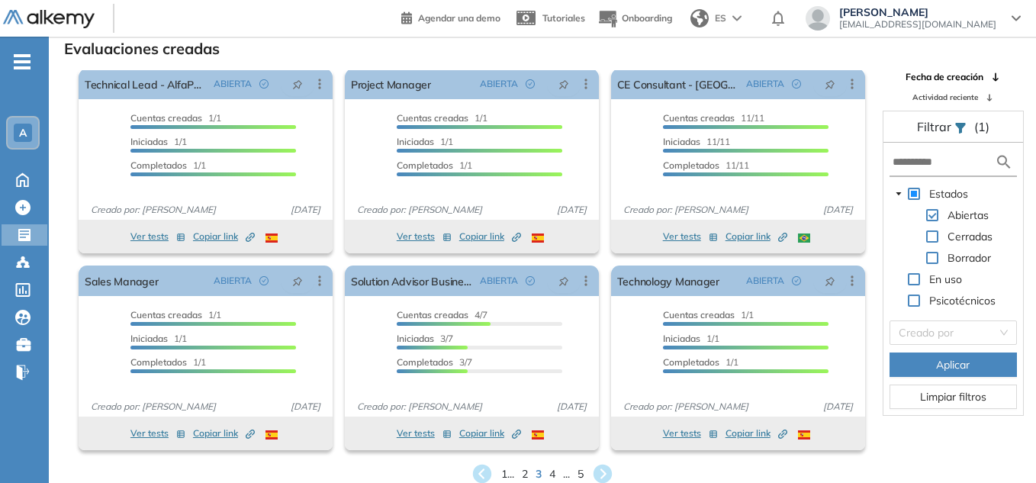
click at [555, 474] on span "4" at bounding box center [552, 474] width 6 height 16
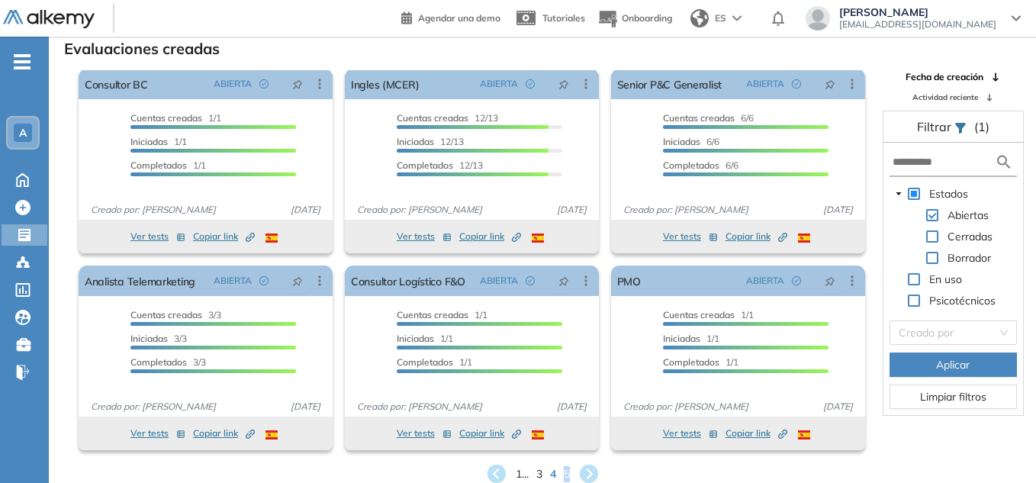
click at [575, 474] on div "1 ... 3 4 5" at bounding box center [542, 473] width 962 height 23
click at [561, 474] on div "1 ... 3 4 5" at bounding box center [542, 473] width 962 height 23
click at [567, 474] on span "5" at bounding box center [567, 474] width 6 height 16
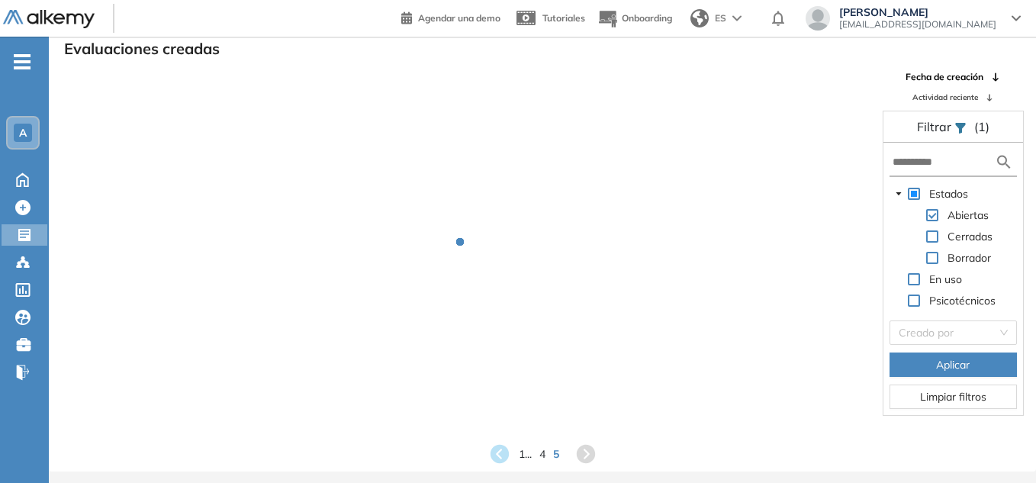
scroll to position [0, 0]
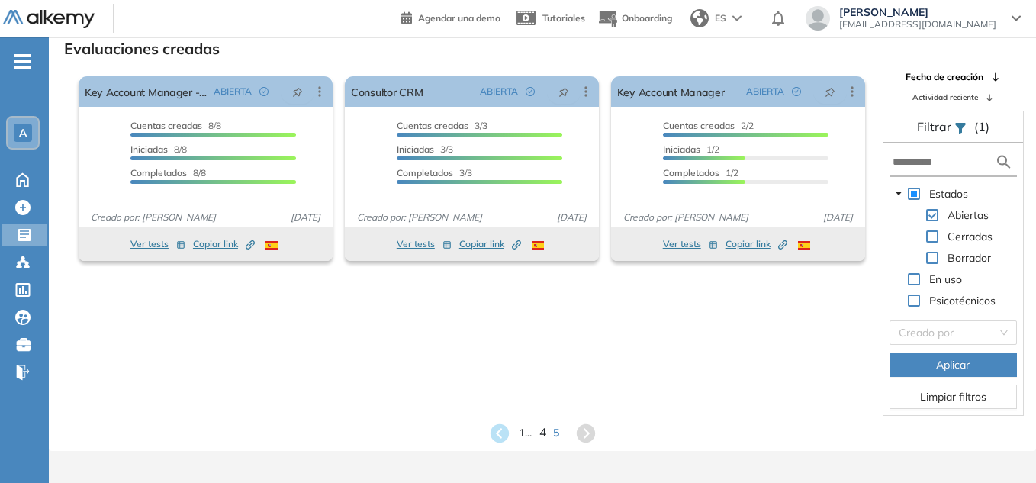
click at [543, 433] on span "4" at bounding box center [541, 433] width 7 height 18
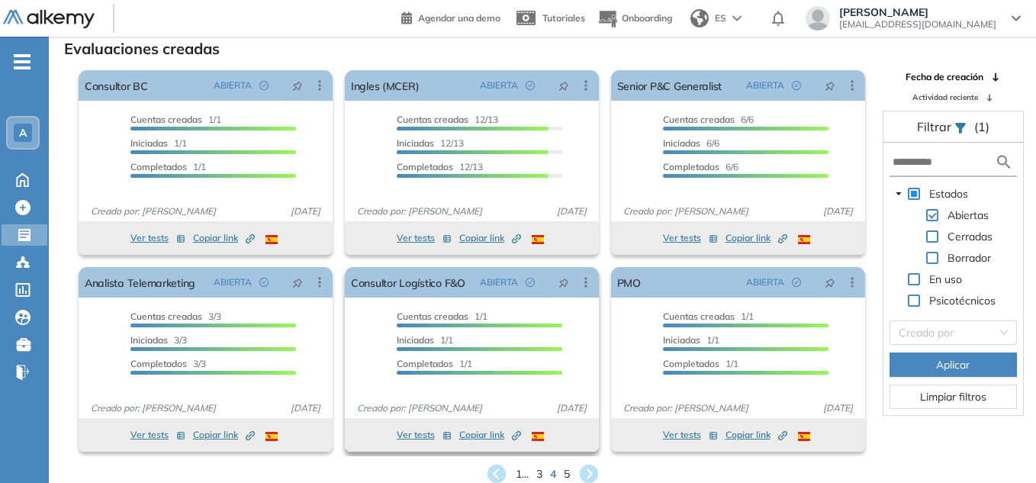
scroll to position [8, 0]
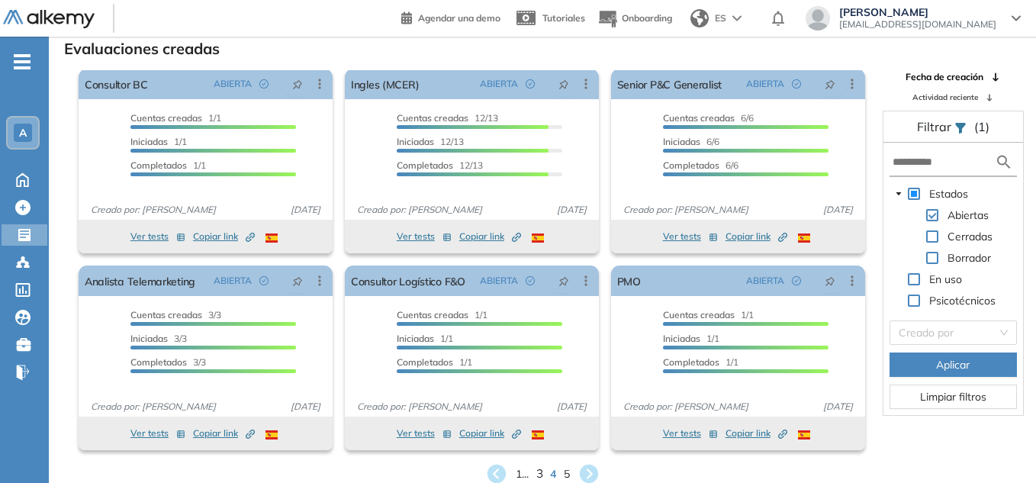
click at [537, 477] on span "3" at bounding box center [538, 474] width 7 height 18
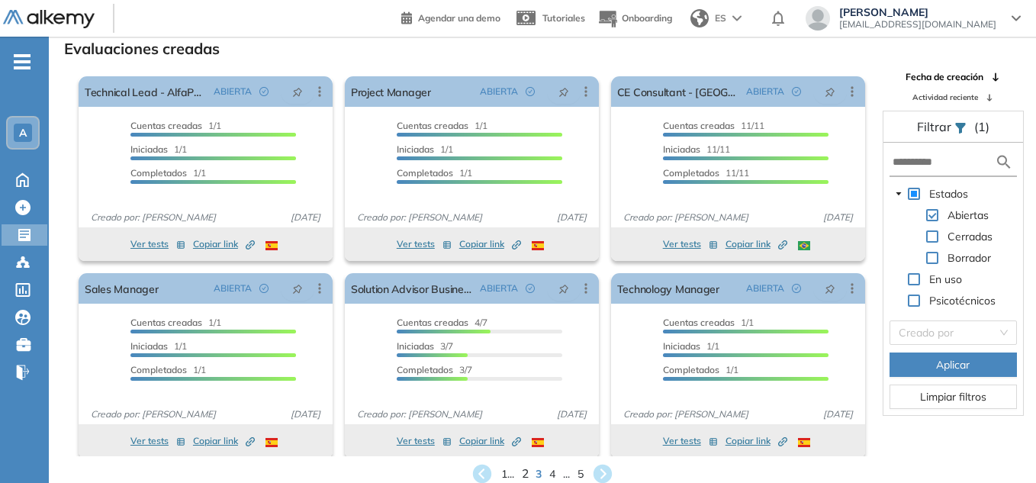
click at [525, 472] on span "2" at bounding box center [525, 474] width 7 height 18
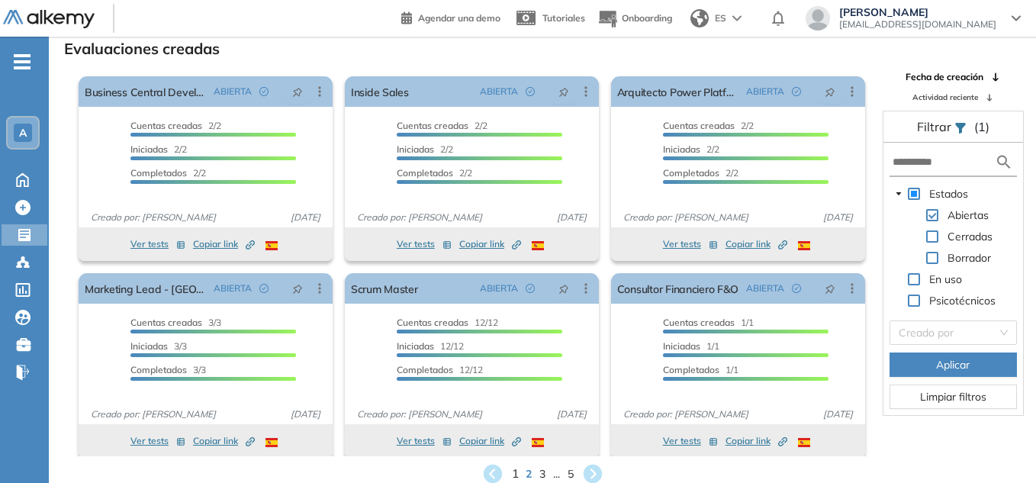
click at [511, 470] on span "1" at bounding box center [514, 474] width 7 height 18
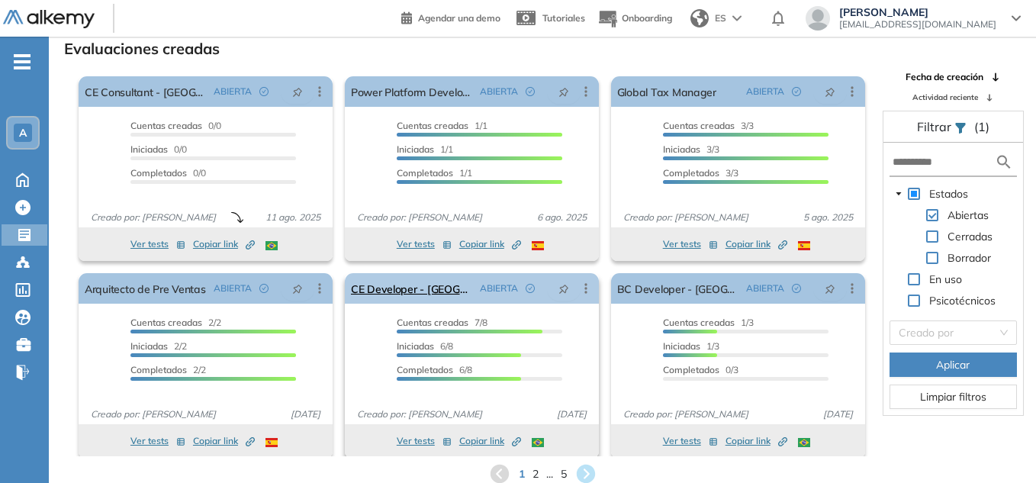
scroll to position [8, 0]
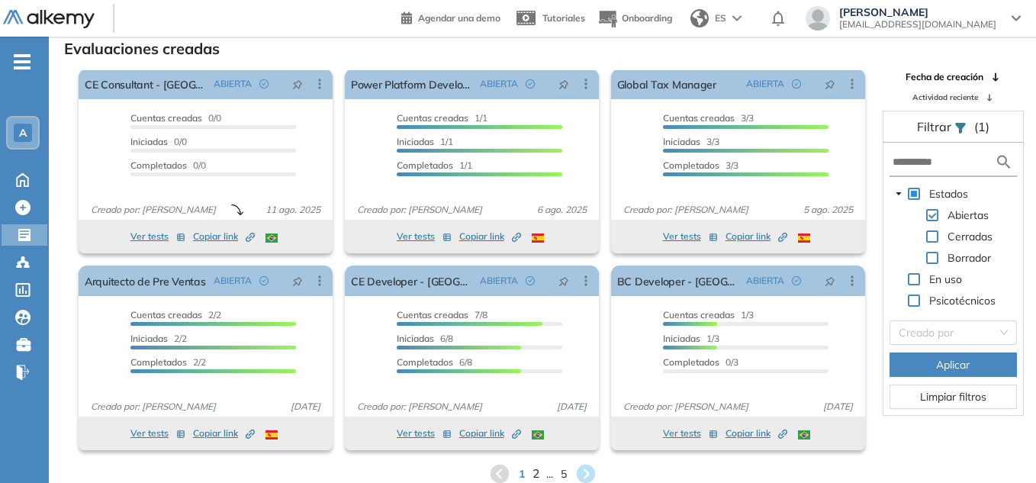
click at [532, 472] on span "2" at bounding box center [535, 474] width 7 height 18
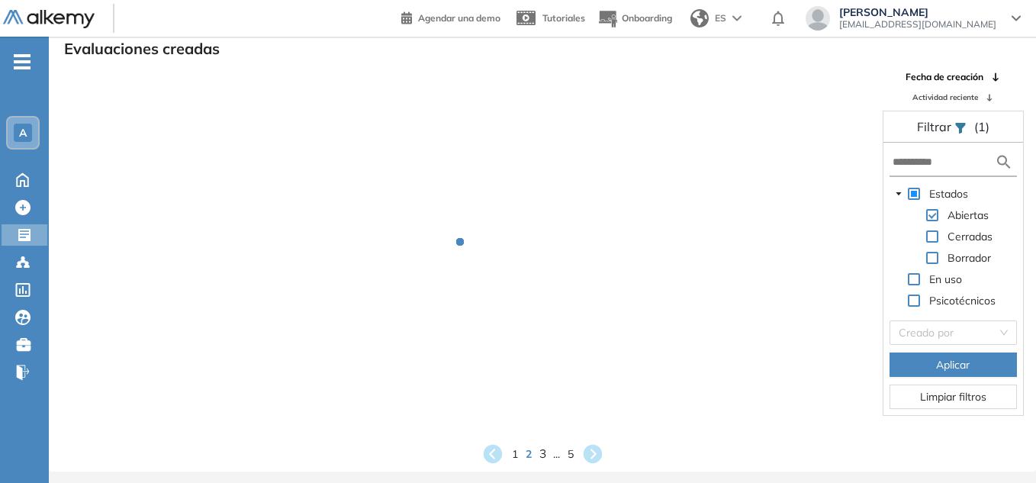
scroll to position [0, 0]
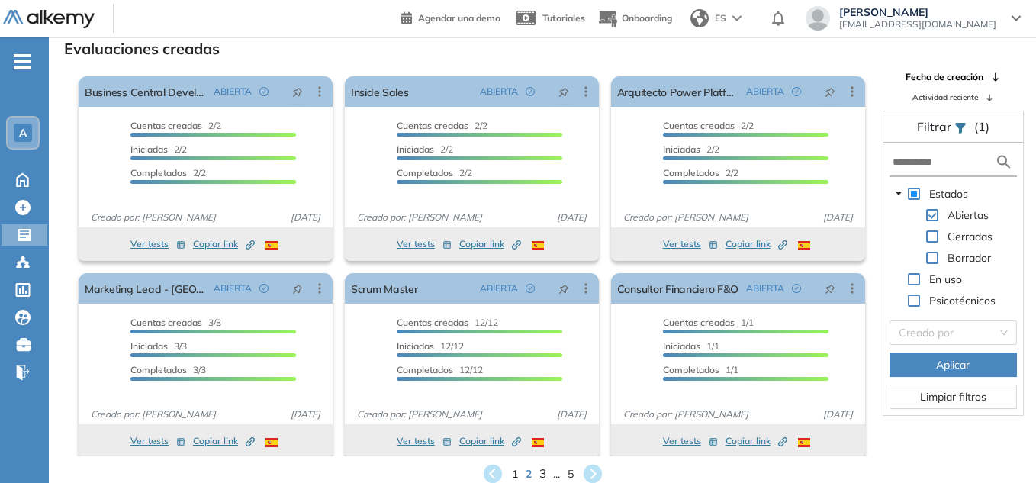
click at [541, 476] on span "3" at bounding box center [541, 474] width 7 height 18
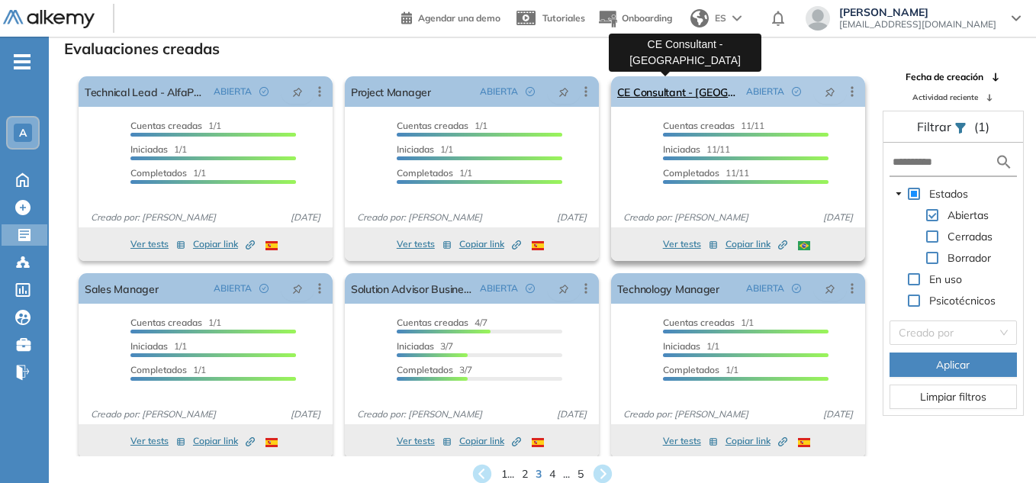
click at [689, 90] on link "CE Consultant - [GEOGRAPHIC_DATA]" at bounding box center [678, 91] width 123 height 31
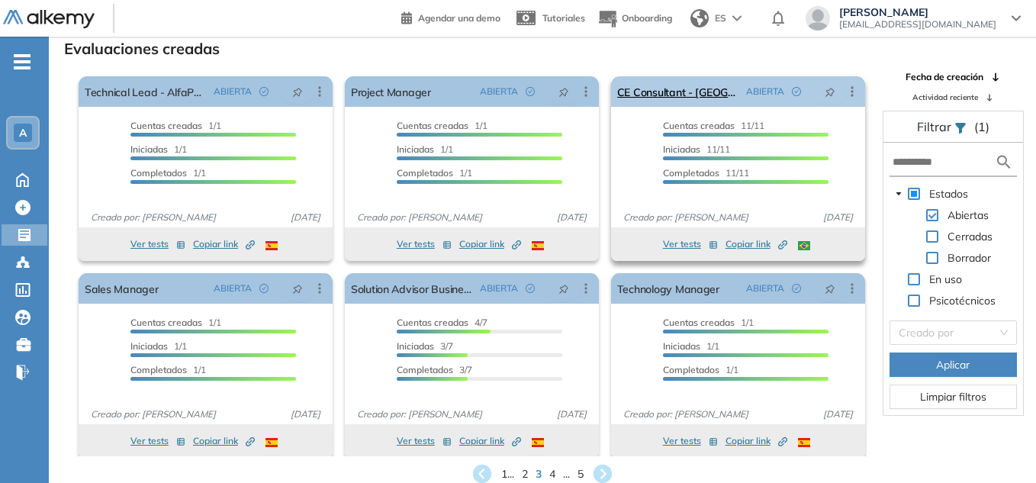
click at [847, 85] on icon at bounding box center [851, 91] width 15 height 15
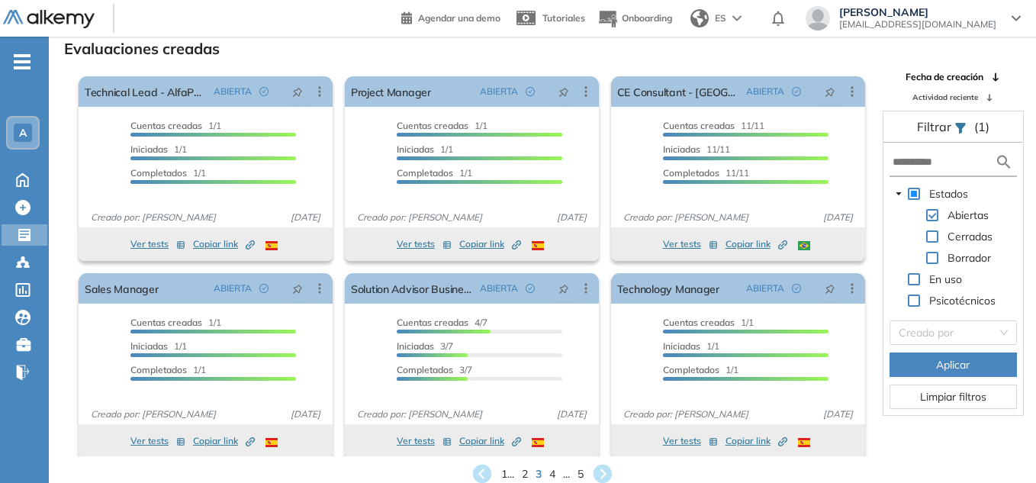
click at [796, 59] on div "Evaluaciones creadas El proctoring será activado ¡Importante!: Los usuarios que…" at bounding box center [542, 261] width 962 height 448
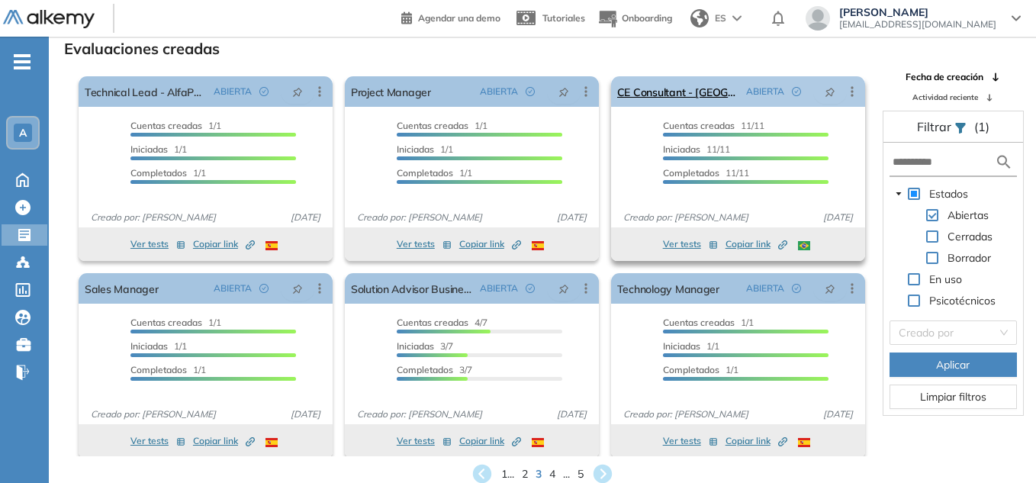
click at [849, 91] on icon at bounding box center [851, 91] width 15 height 15
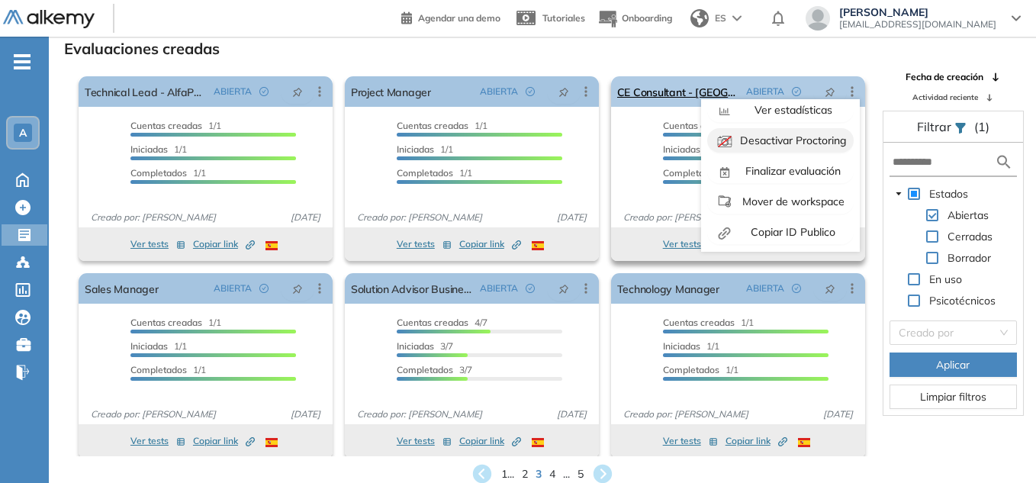
scroll to position [95, 0]
click at [808, 168] on span "Finalizar evaluación" at bounding box center [791, 169] width 98 height 14
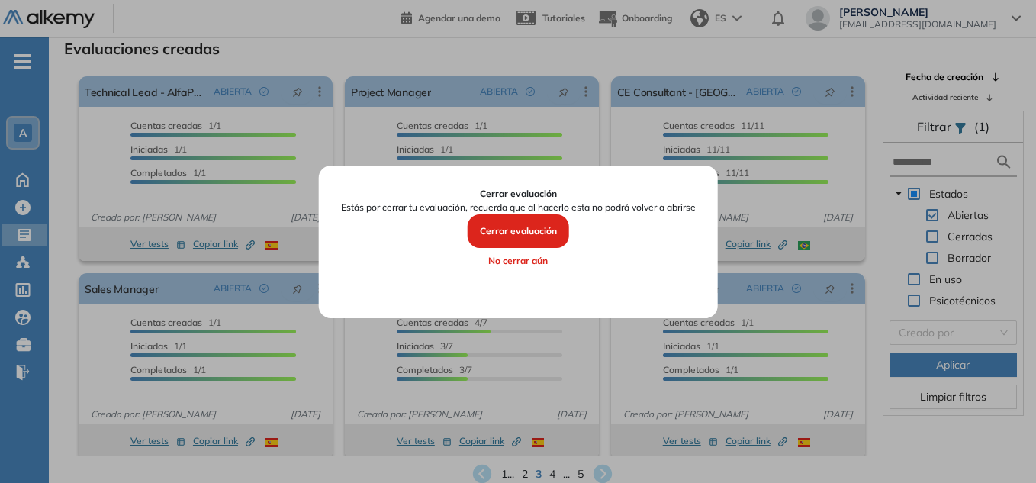
click at [522, 229] on button "Cerrar evaluación" at bounding box center [518, 231] width 101 height 34
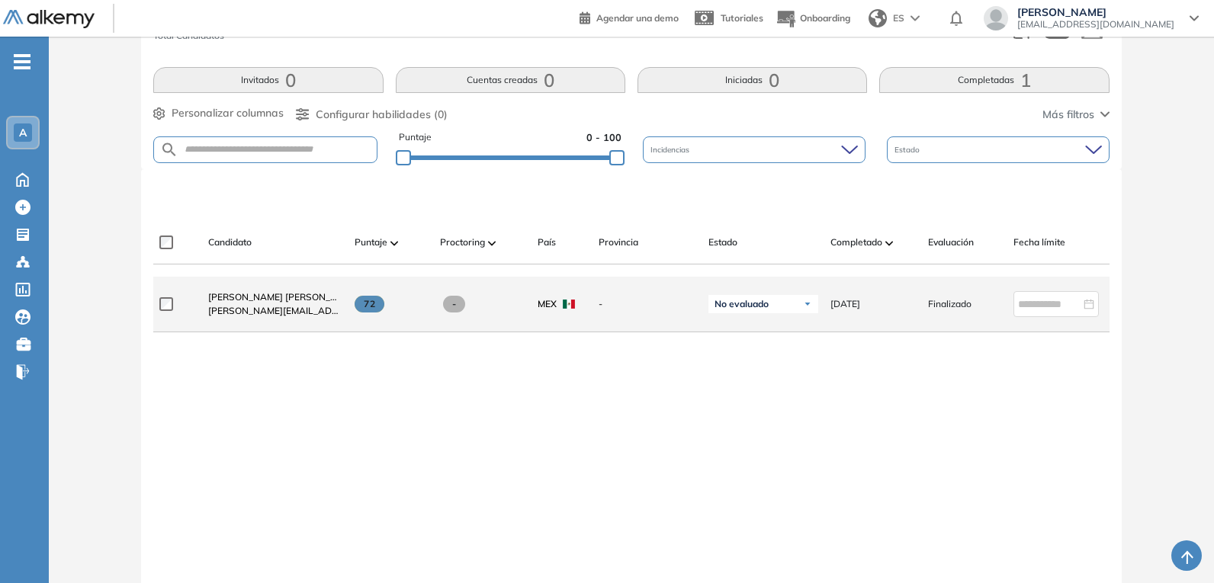
scroll to position [153, 0]
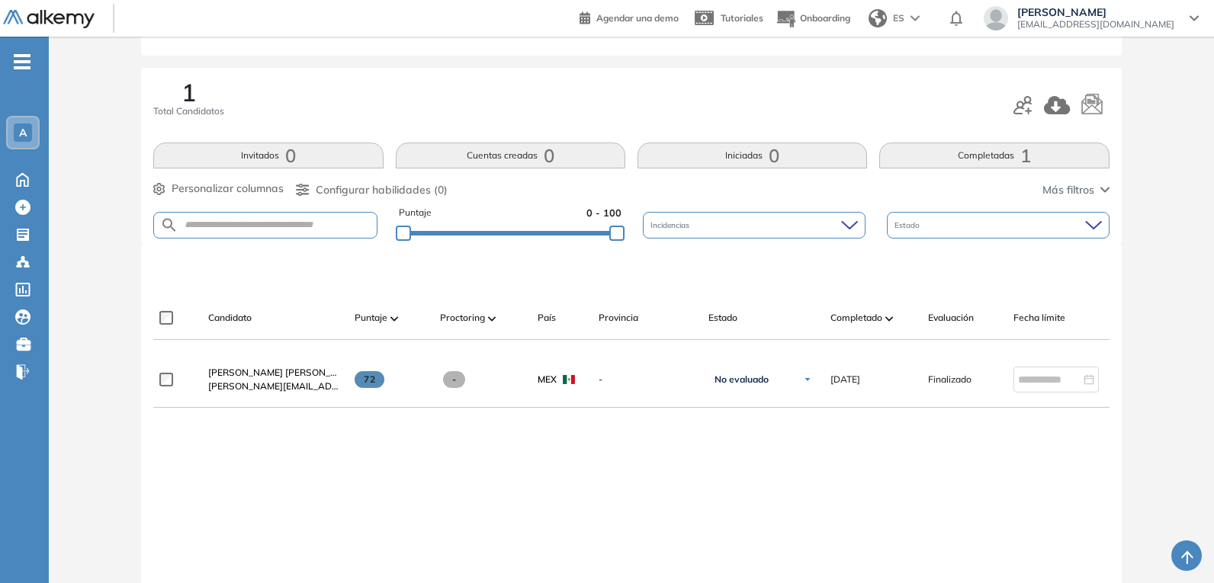
click at [268, 378] on span "Cesar Aldair Martínez" at bounding box center [284, 372] width 152 height 11
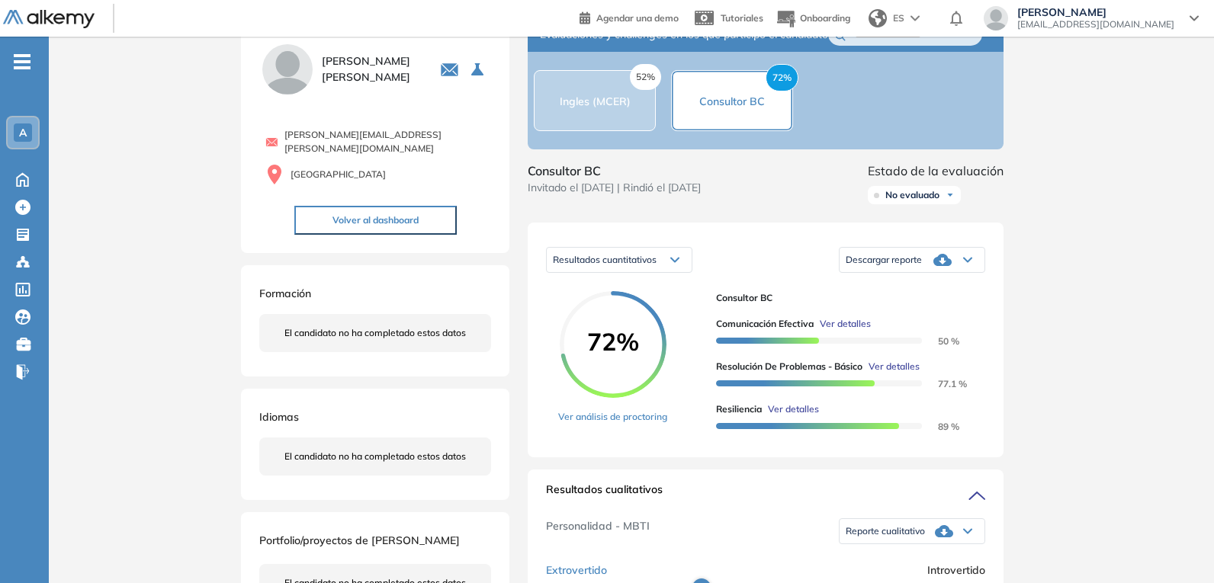
scroll to position [76, 0]
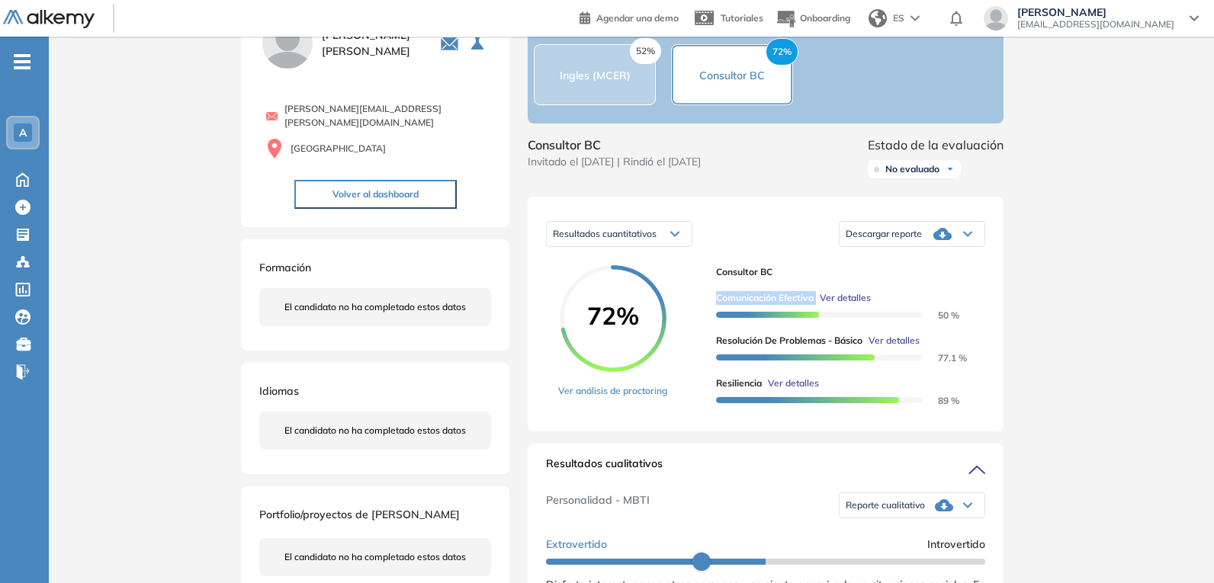
drag, startPoint x: 715, startPoint y: 309, endPoint x: 809, endPoint y: 317, distance: 94.9
click at [817, 313] on div "72% Ver análisis de proctoring Consultor BC Comunicación Efectiva Ver detalles …" at bounding box center [765, 339] width 439 height 148
copy span "Comunicación Efectiva"
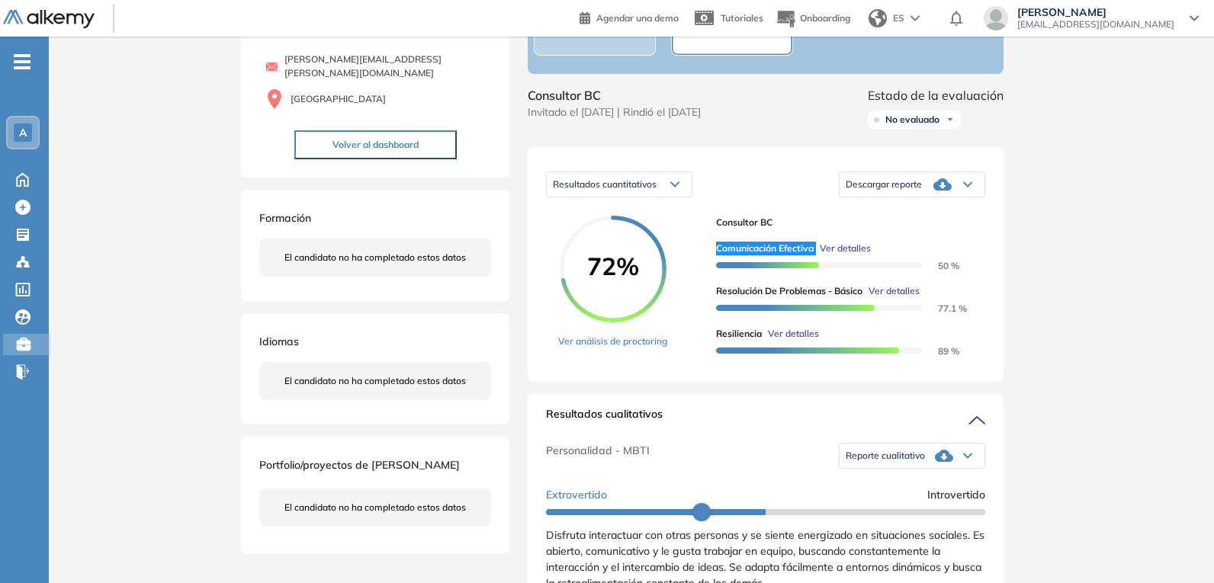
scroll to position [229, 0]
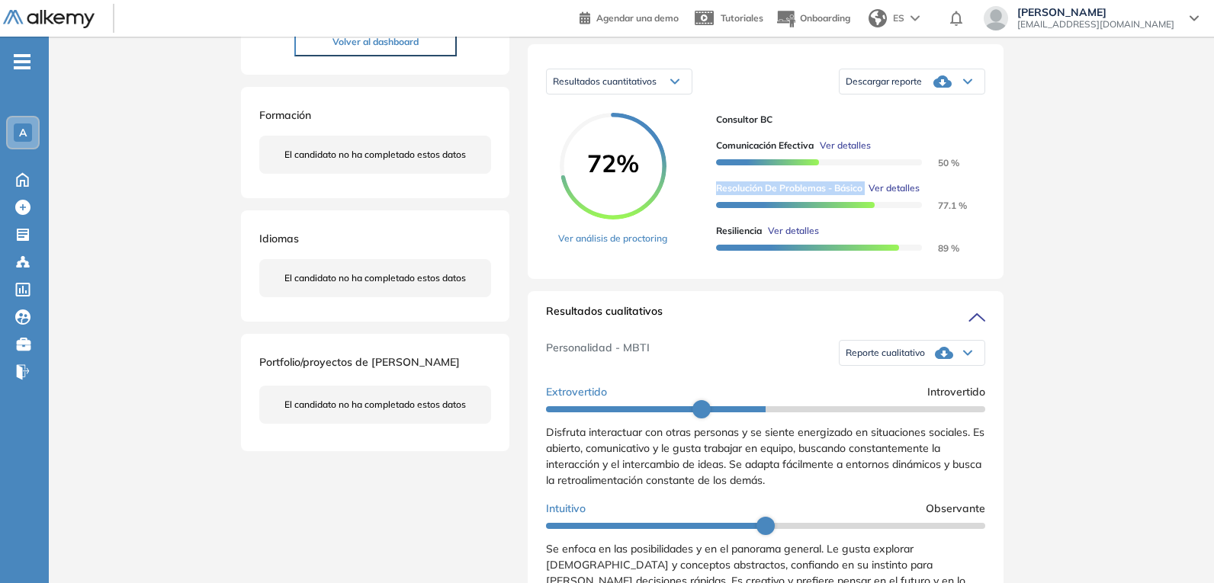
drag, startPoint x: 713, startPoint y: 204, endPoint x: 867, endPoint y: 210, distance: 154.2
click at [867, 210] on div "72% Ver análisis de proctoring Consultor BC Comunicación Efectiva Ver detalles …" at bounding box center [765, 187] width 439 height 148
drag, startPoint x: 711, startPoint y: 243, endPoint x: 760, endPoint y: 248, distance: 49.8
click at [760, 248] on div "72% Ver análisis de proctoring Consultor BC Comunicación Efectiva Ver detalles …" at bounding box center [765, 187] width 439 height 148
copy span "Resiliencia"
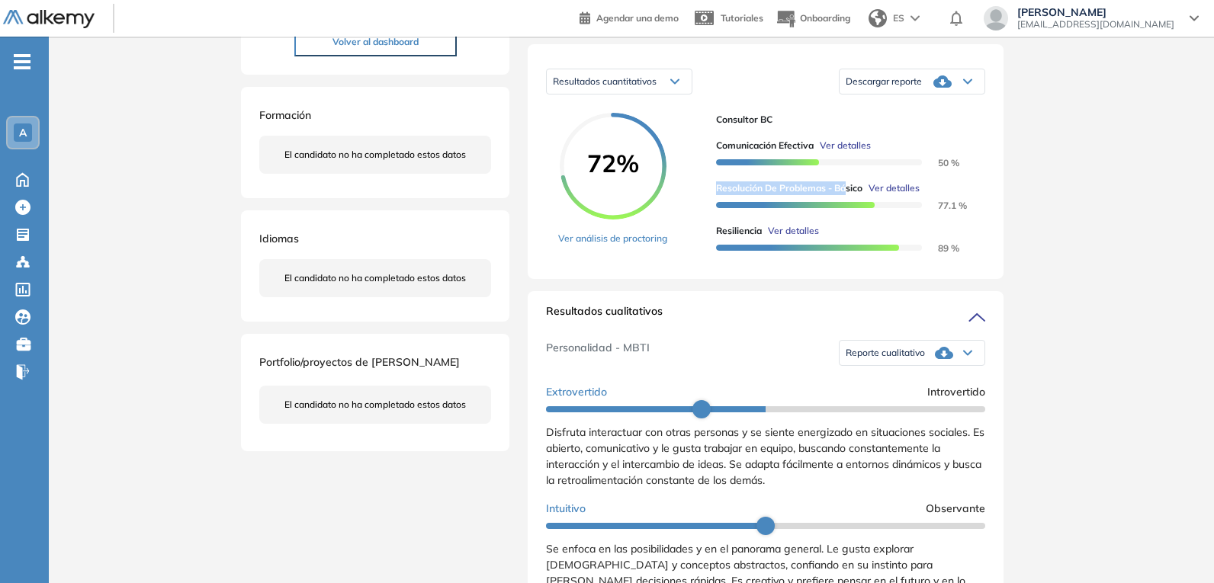
drag, startPoint x: 718, startPoint y: 202, endPoint x: 850, endPoint y: 203, distance: 131.2
click at [850, 195] on span "Resolución de problemas - Básico" at bounding box center [789, 189] width 146 height 14
copy span "Resolución de problemas - Bá"
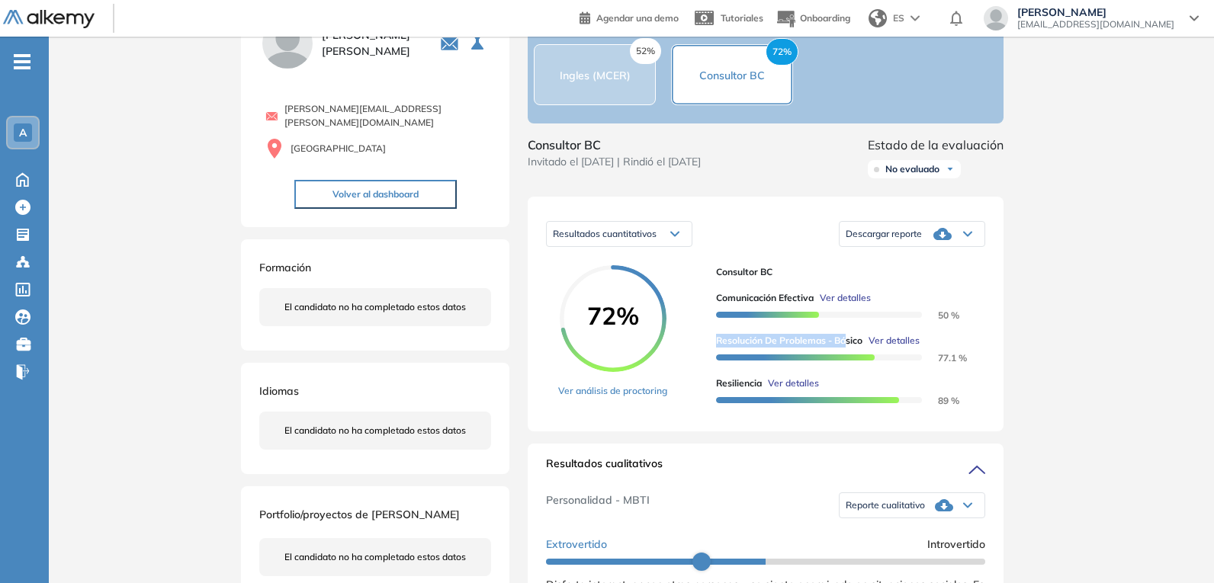
scroll to position [0, 0]
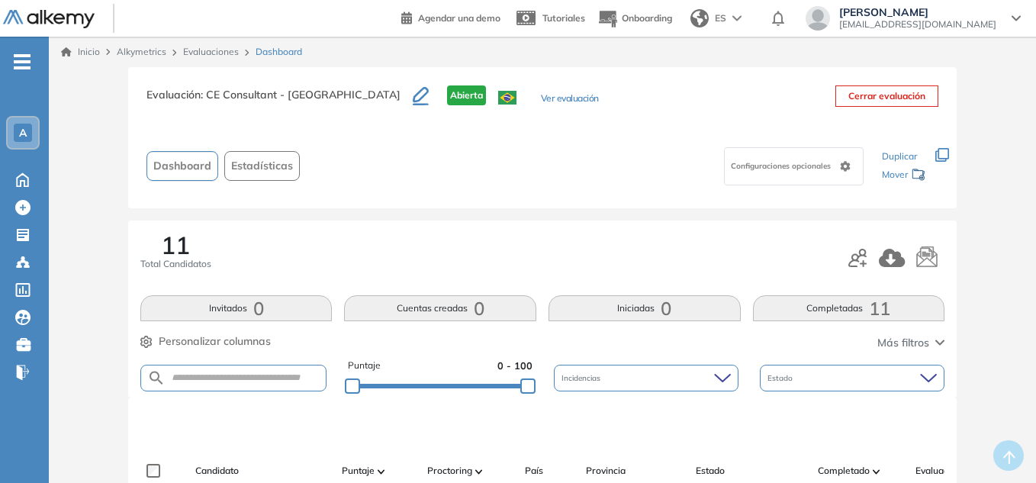
click at [447, 95] on span "Abierta" at bounding box center [466, 95] width 39 height 20
